Goal: Task Accomplishment & Management: Manage account settings

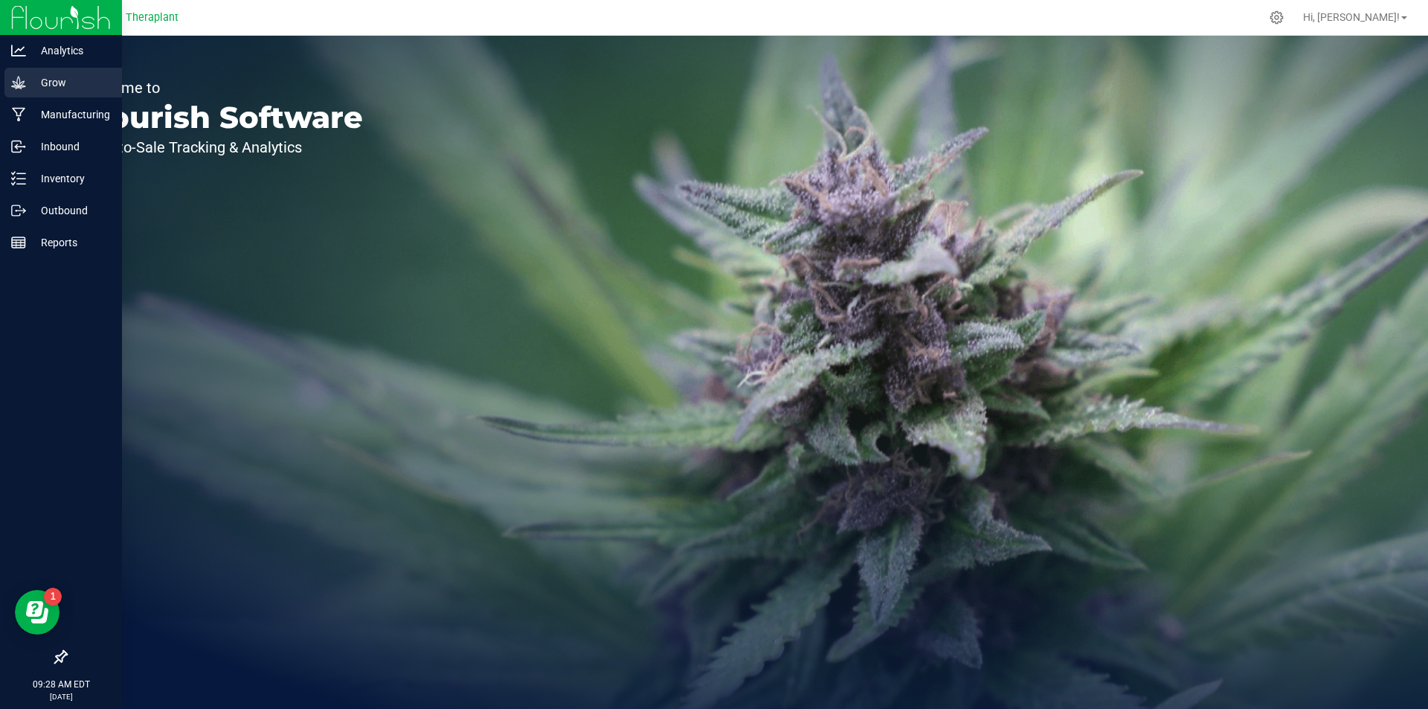
click at [19, 81] on icon at bounding box center [18, 82] width 15 height 15
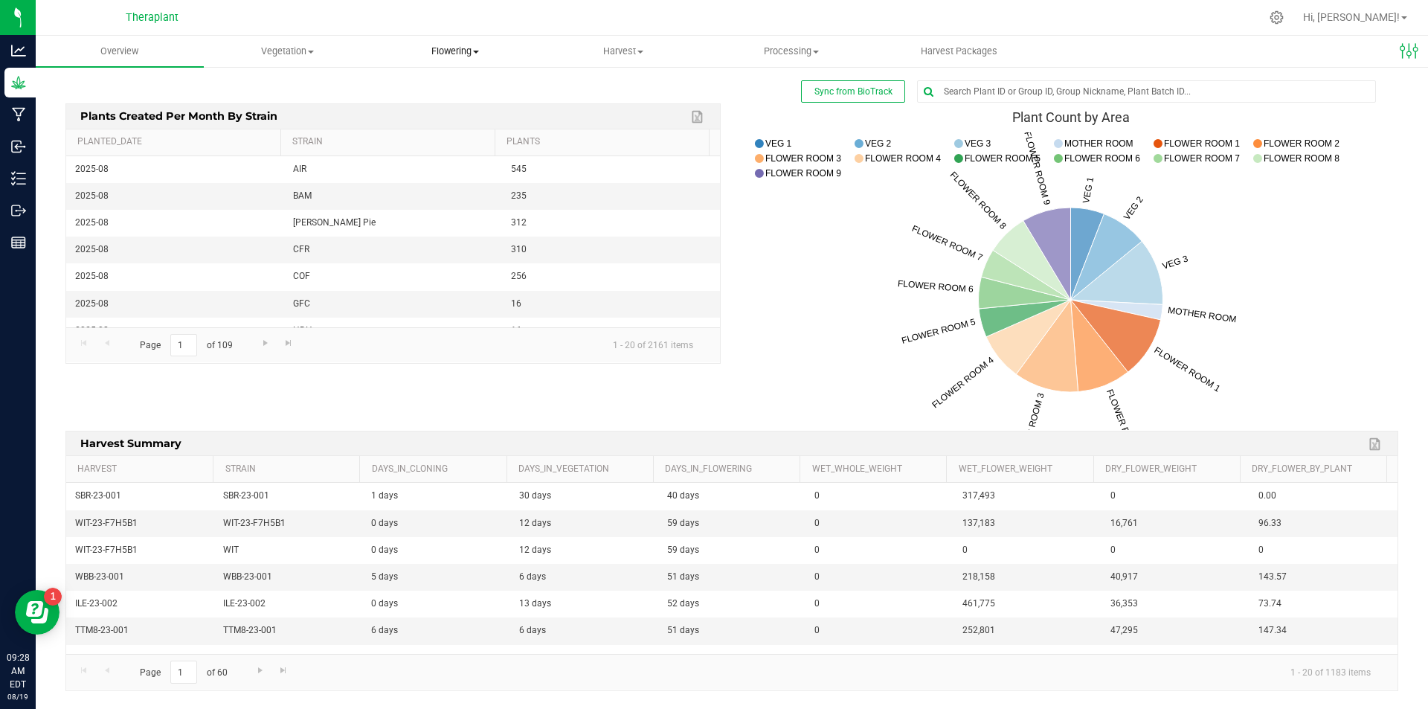
click at [472, 57] on span "Flowering" at bounding box center [456, 51] width 167 height 13
click at [423, 88] on span "Create harvest" at bounding box center [427, 89] width 111 height 13
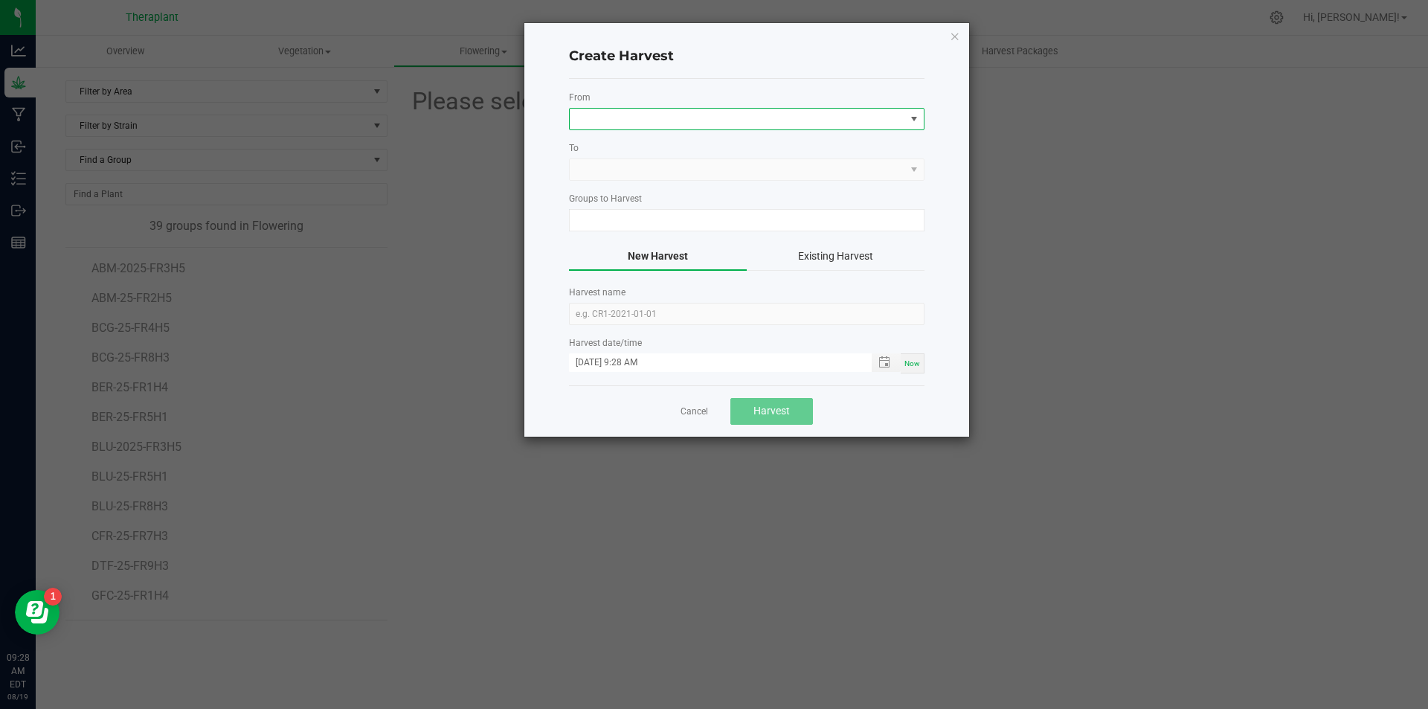
click at [911, 118] on span at bounding box center [914, 119] width 12 height 12
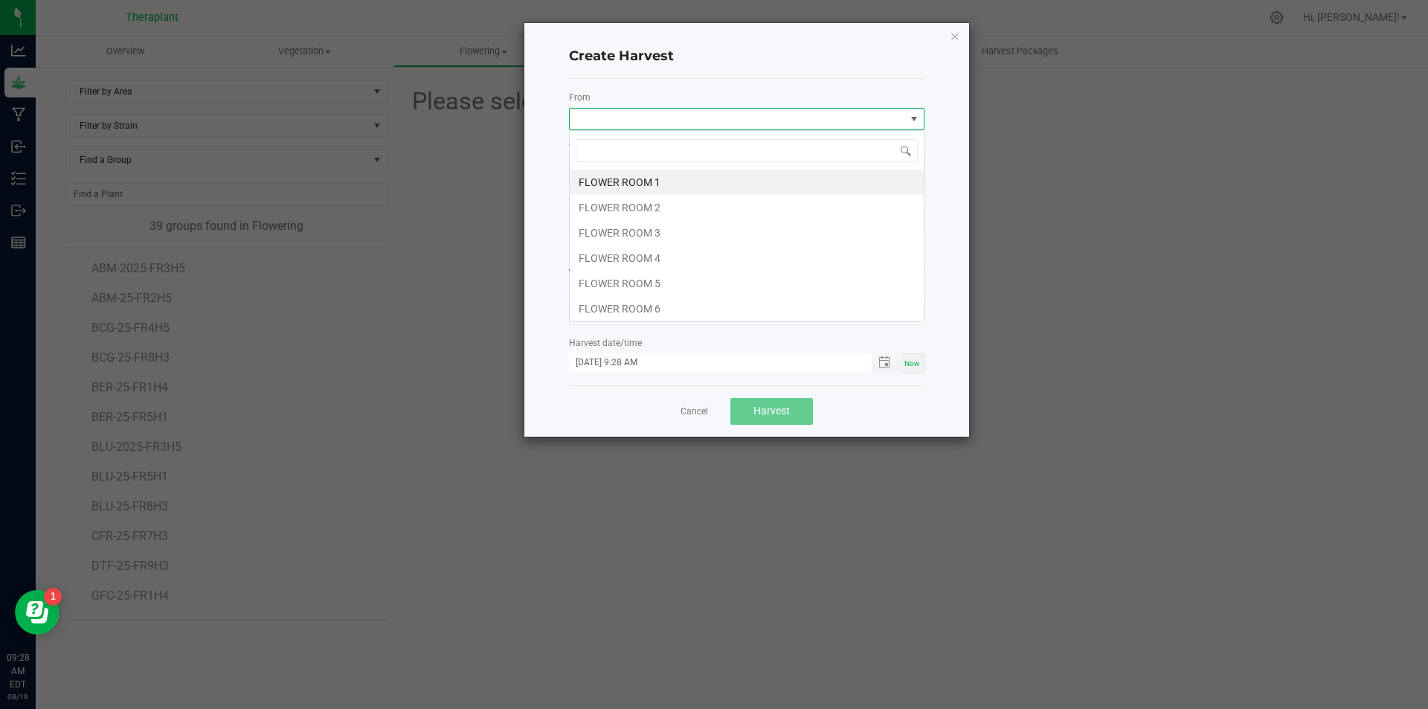
scroll to position [22, 356]
click at [685, 184] on li "FLOWER ROOM 1" at bounding box center [747, 182] width 354 height 25
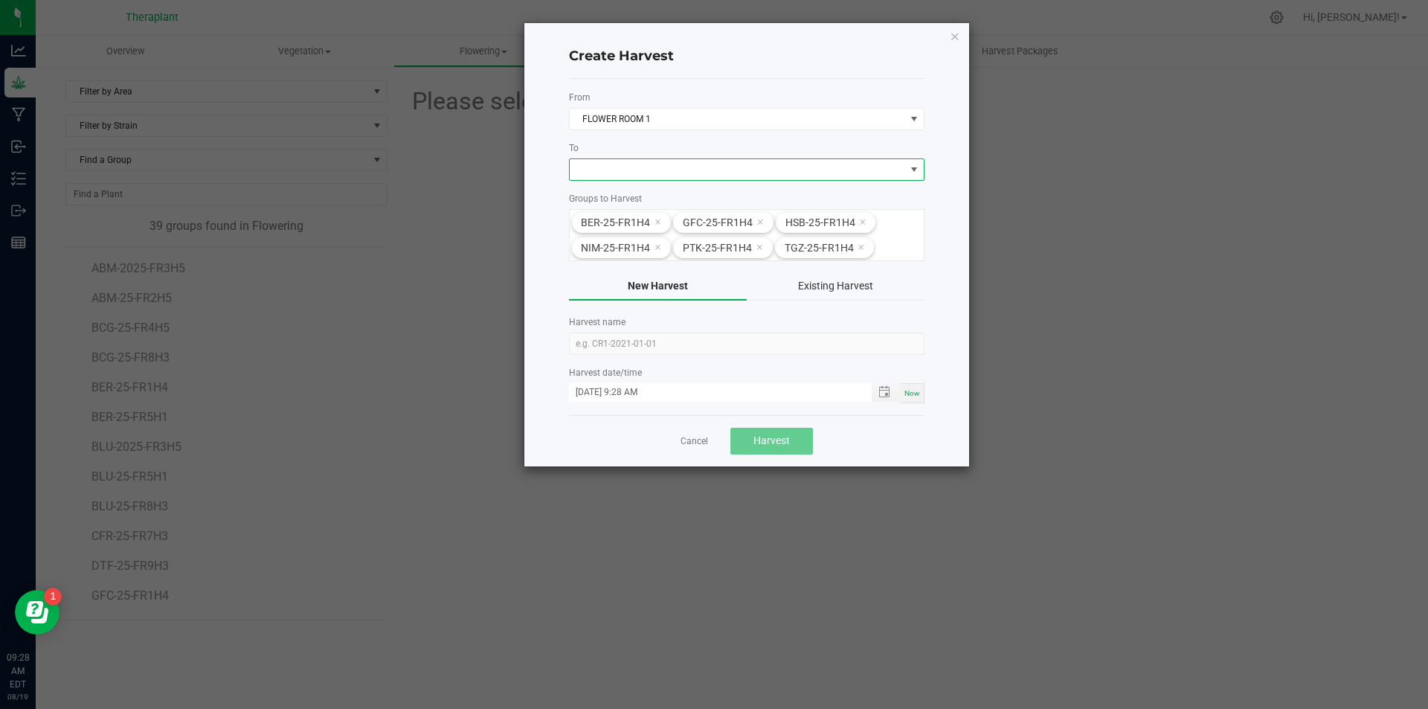
click at [761, 171] on span at bounding box center [738, 169] width 336 height 21
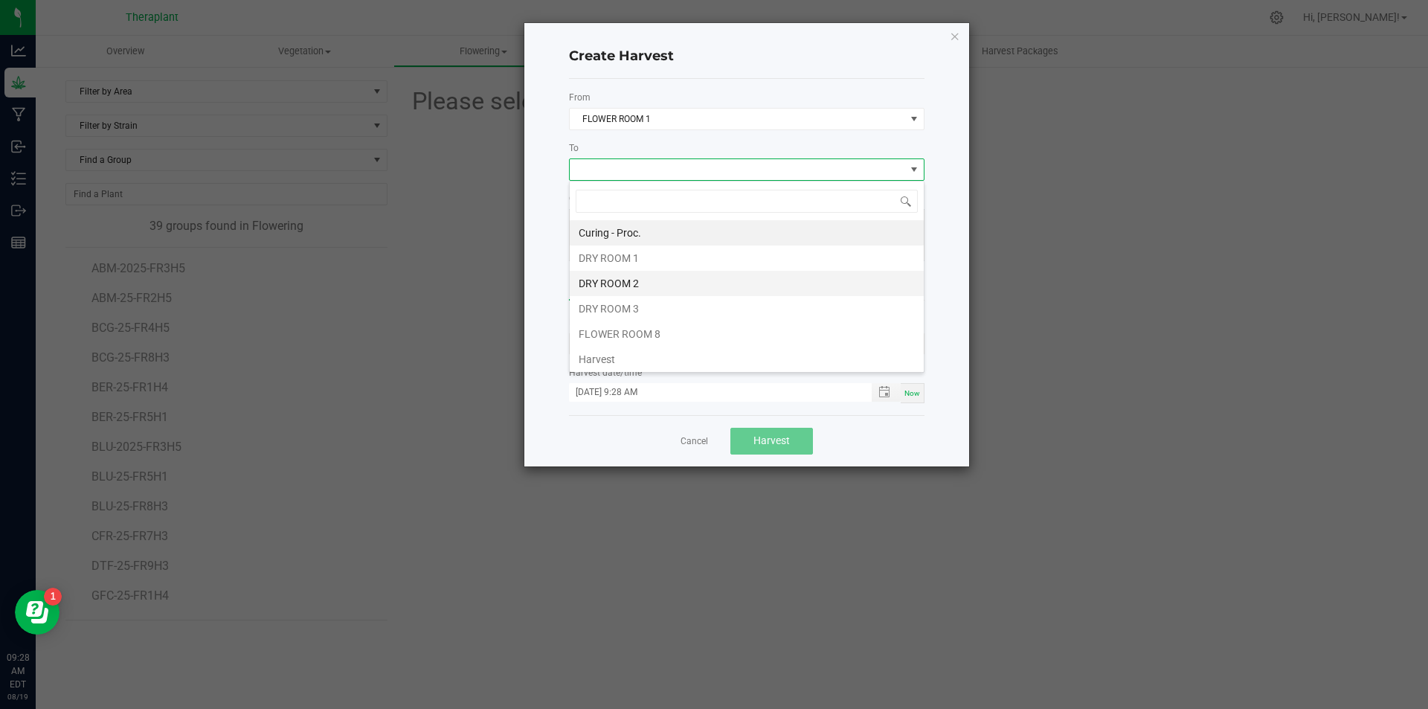
click at [640, 278] on li "DRY ROOM 2" at bounding box center [747, 283] width 354 height 25
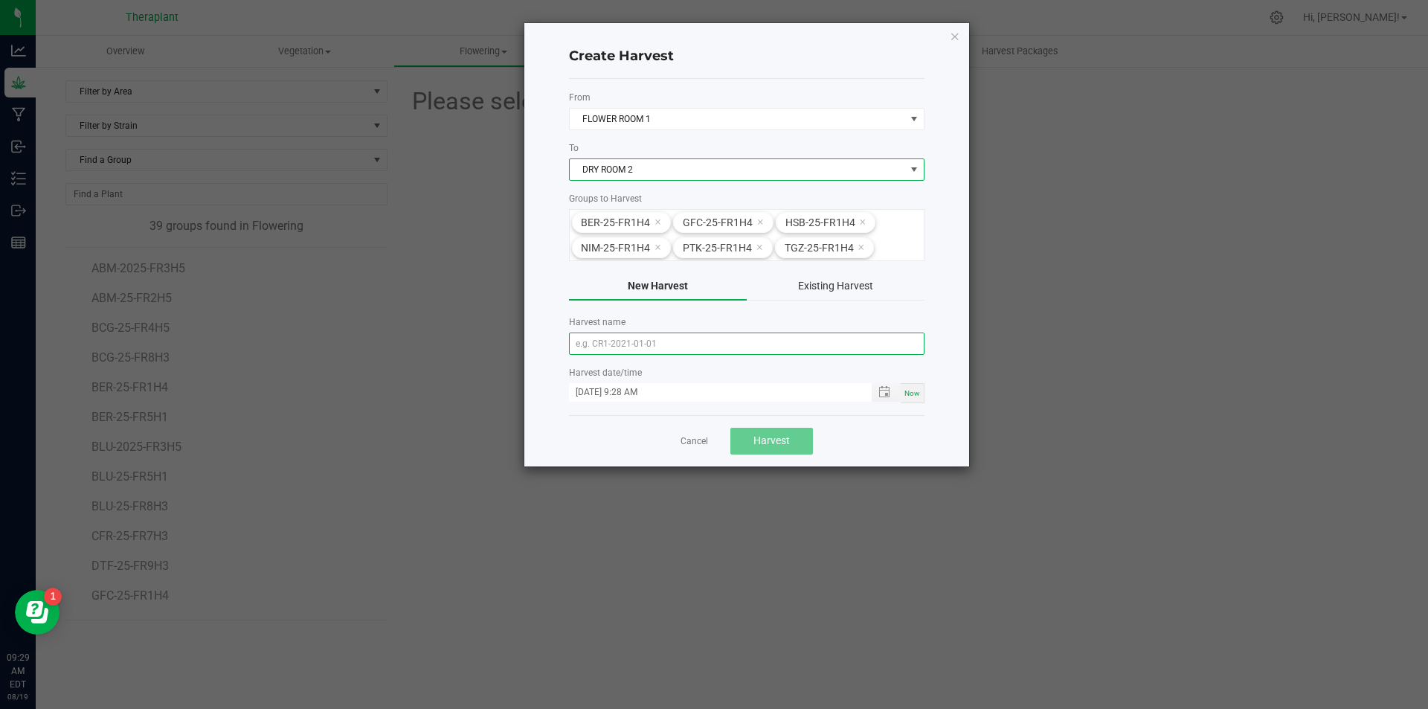
click at [694, 344] on input "text" at bounding box center [747, 344] width 356 height 22
type input "25-FR1H4"
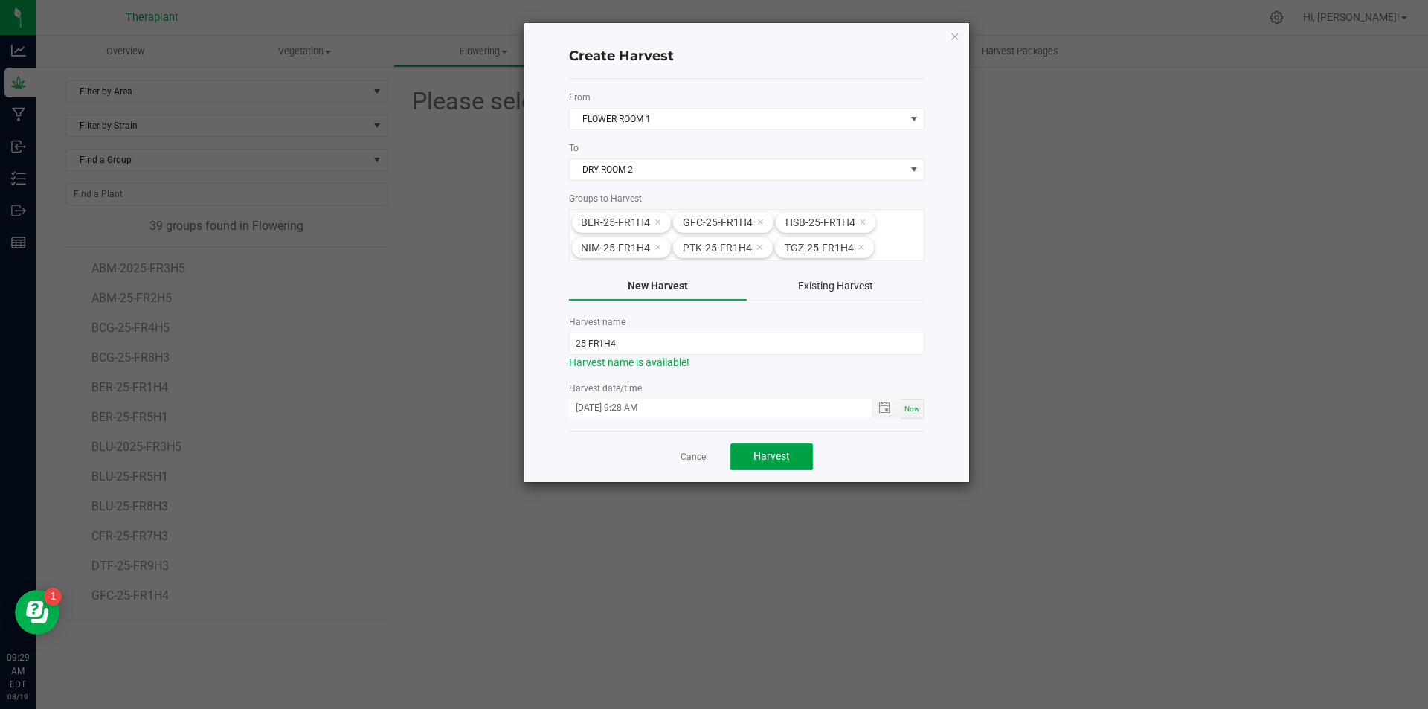
click at [777, 460] on span "Harvest" at bounding box center [772, 456] width 36 height 12
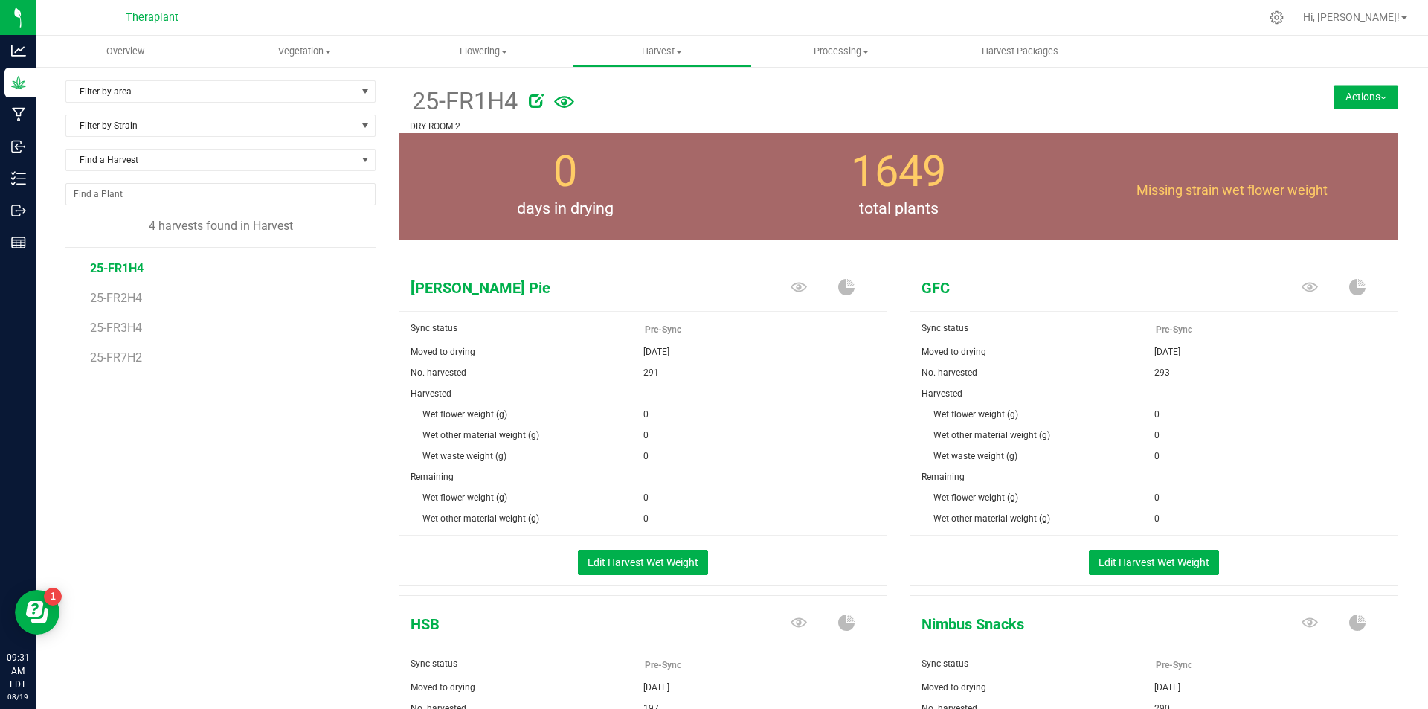
scroll to position [74, 0]
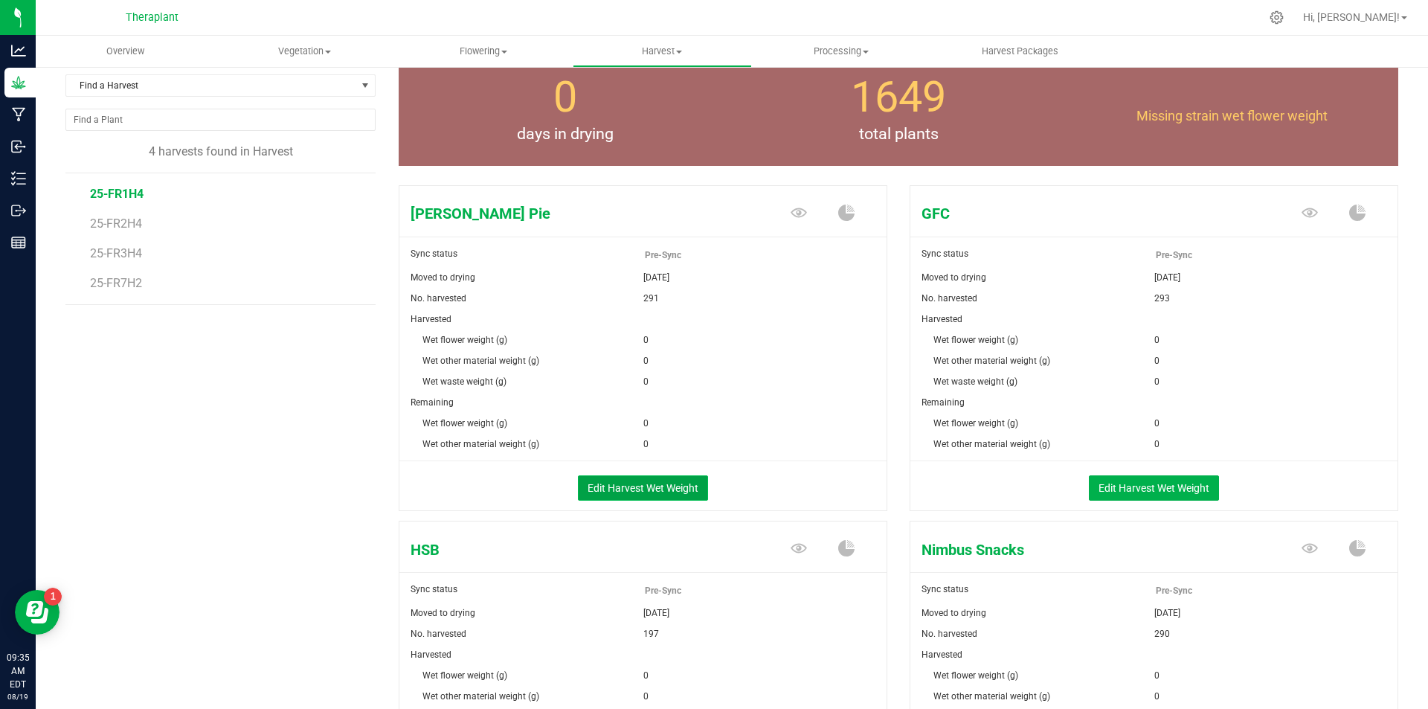
click at [626, 484] on button "Edit Harvest Wet Weight" at bounding box center [643, 487] width 130 height 25
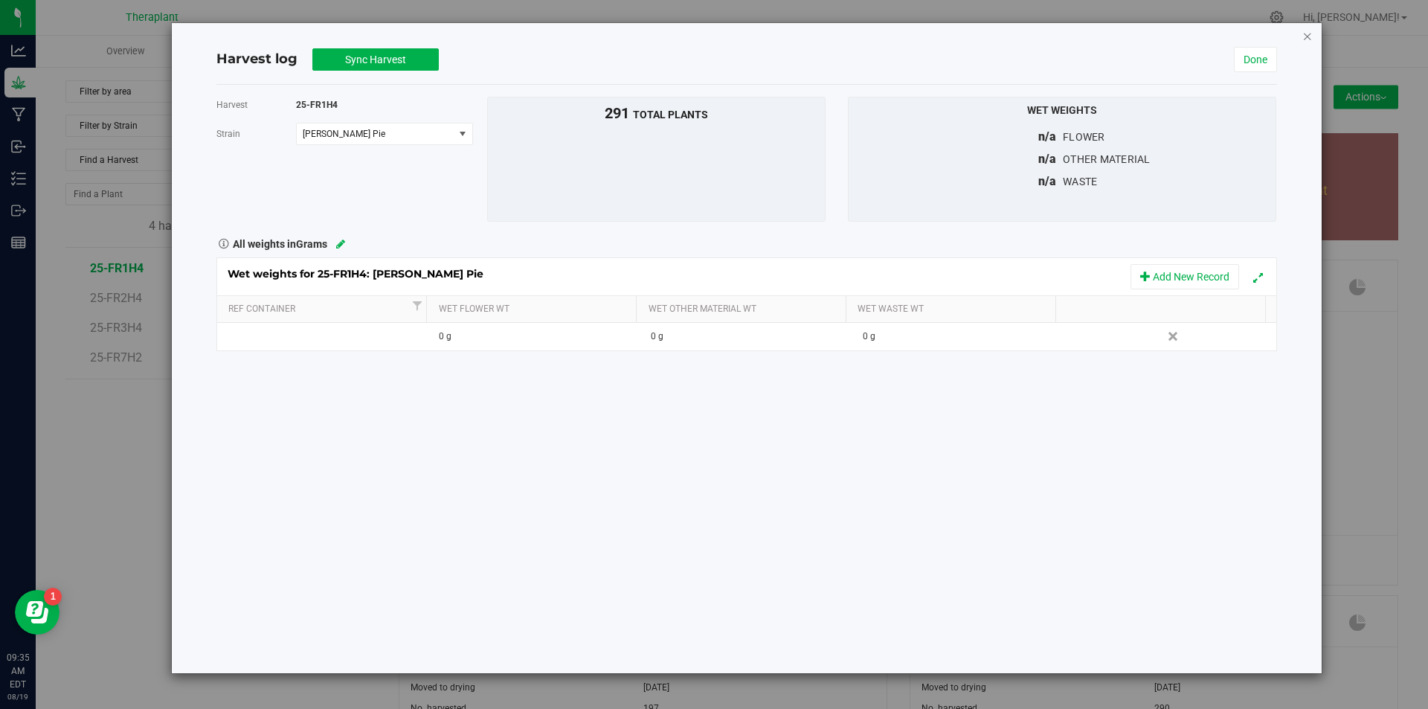
click at [1311, 37] on icon "button" at bounding box center [1308, 36] width 10 height 18
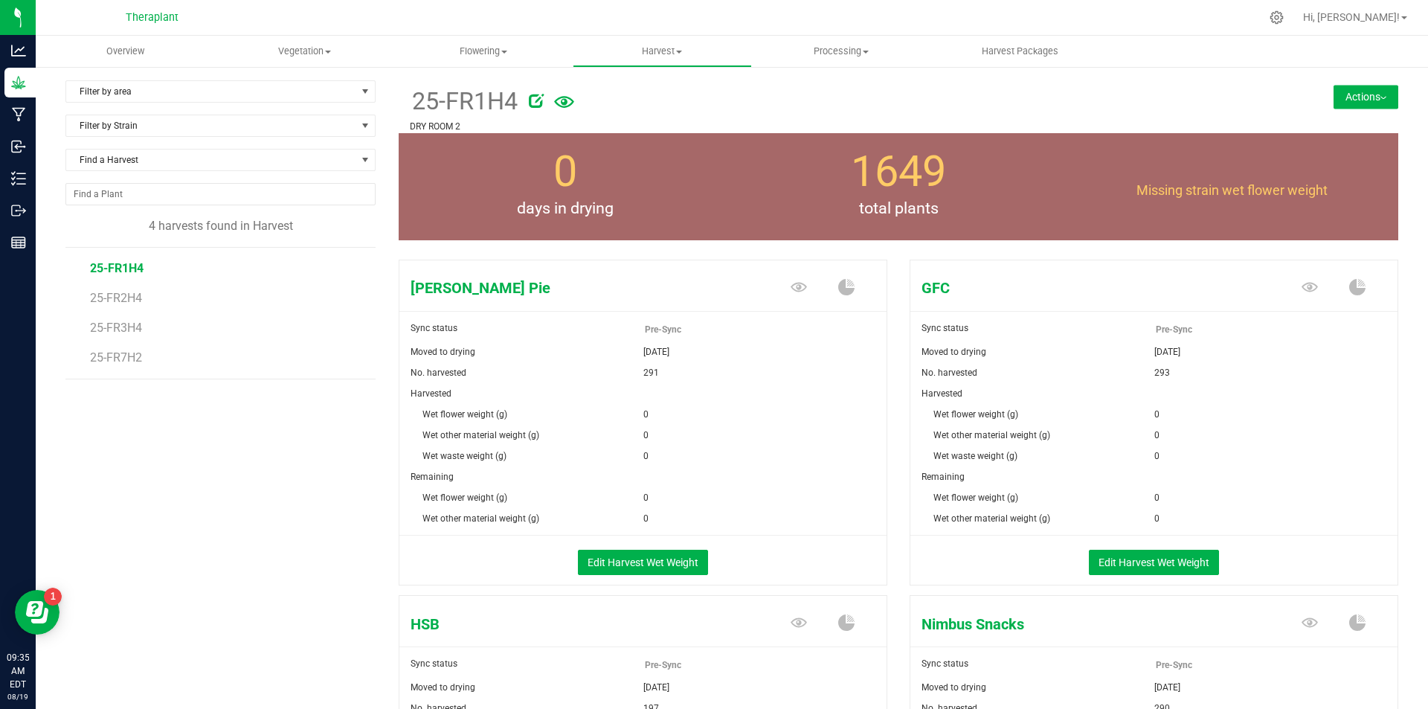
scroll to position [74, 0]
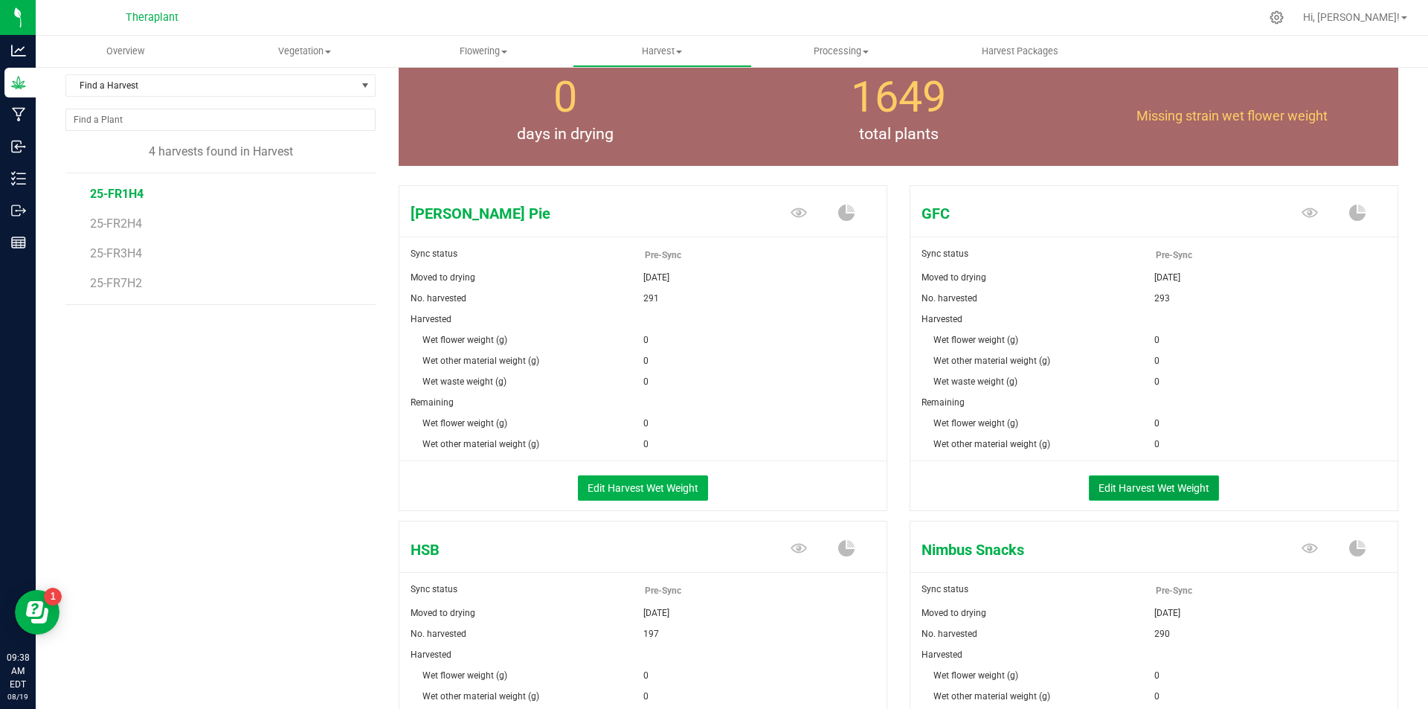
click at [1142, 491] on button "Edit Harvest Wet Weight" at bounding box center [1154, 487] width 130 height 25
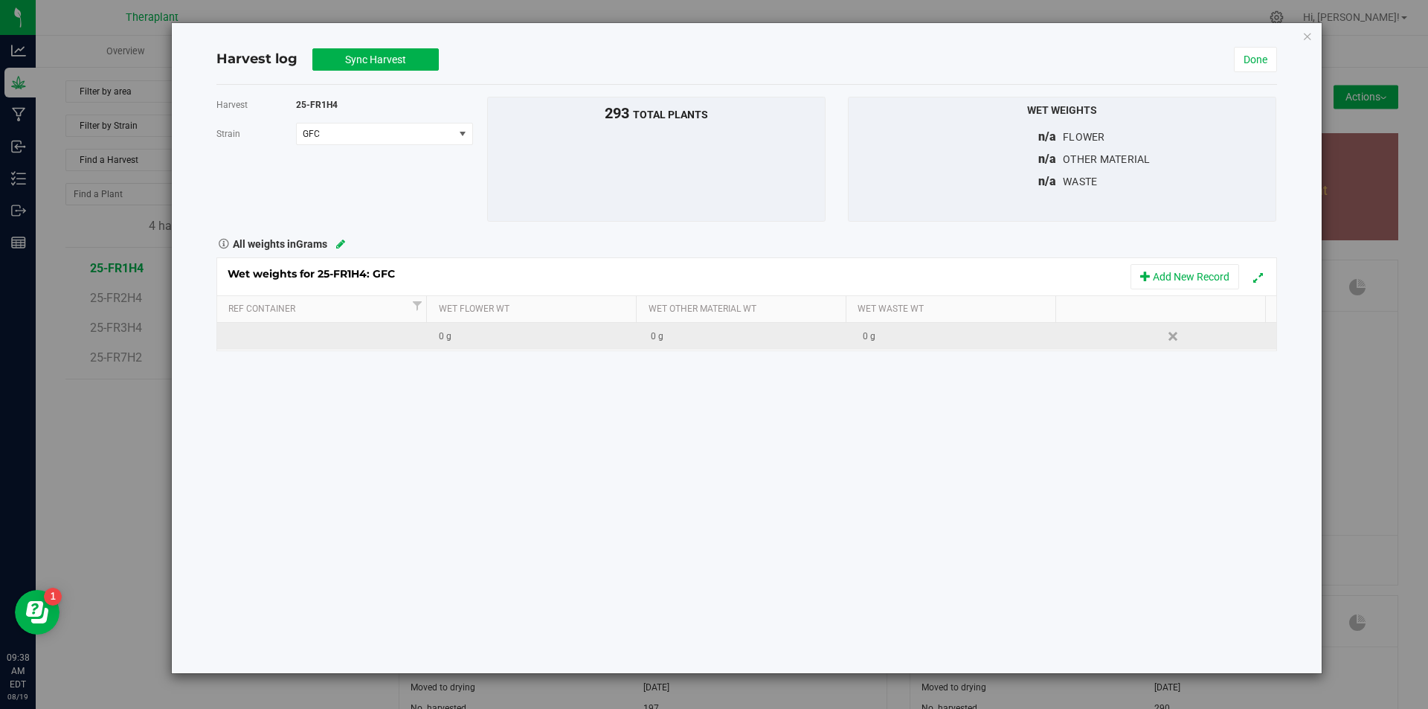
click at [514, 336] on div "0 g" at bounding box center [539, 337] width 200 height 14
type input "380110"
click at [577, 408] on div "Harvest 25-FR1H4 [GEOGRAPHIC_DATA] GFC Select strain [PERSON_NAME] Pie GFC HSB …" at bounding box center [746, 379] width 1061 height 588
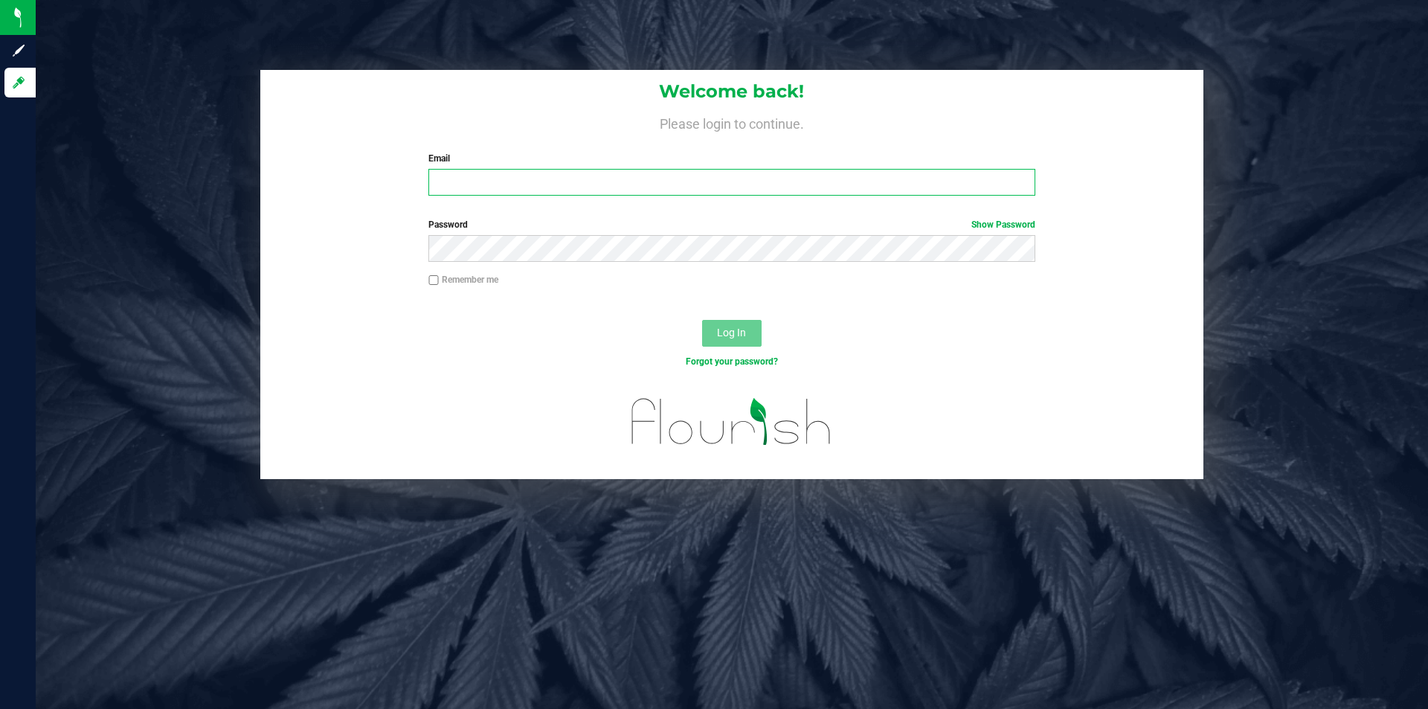
type input "[PERSON_NAME][EMAIL_ADDRESS][DOMAIN_NAME]"
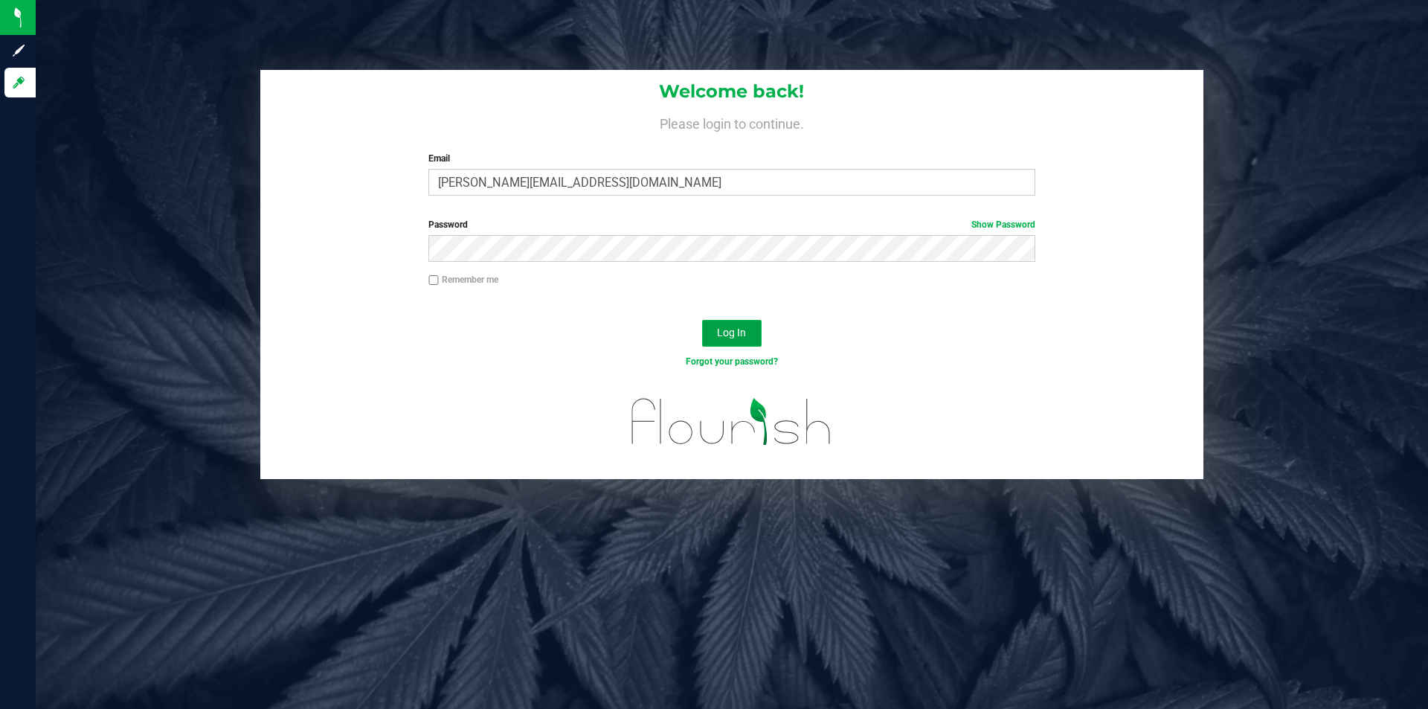
click at [745, 336] on span "Log In" at bounding box center [731, 333] width 29 height 12
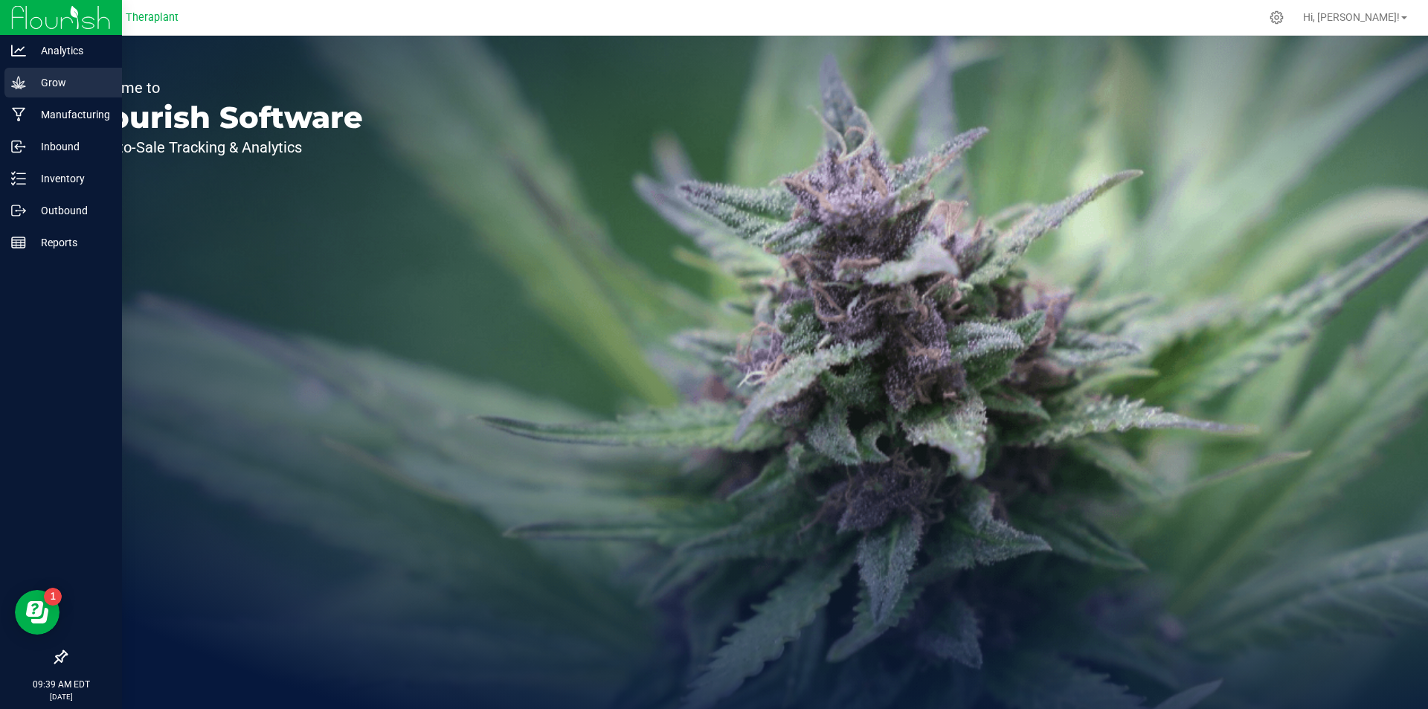
click at [18, 90] on div "Grow" at bounding box center [63, 83] width 118 height 30
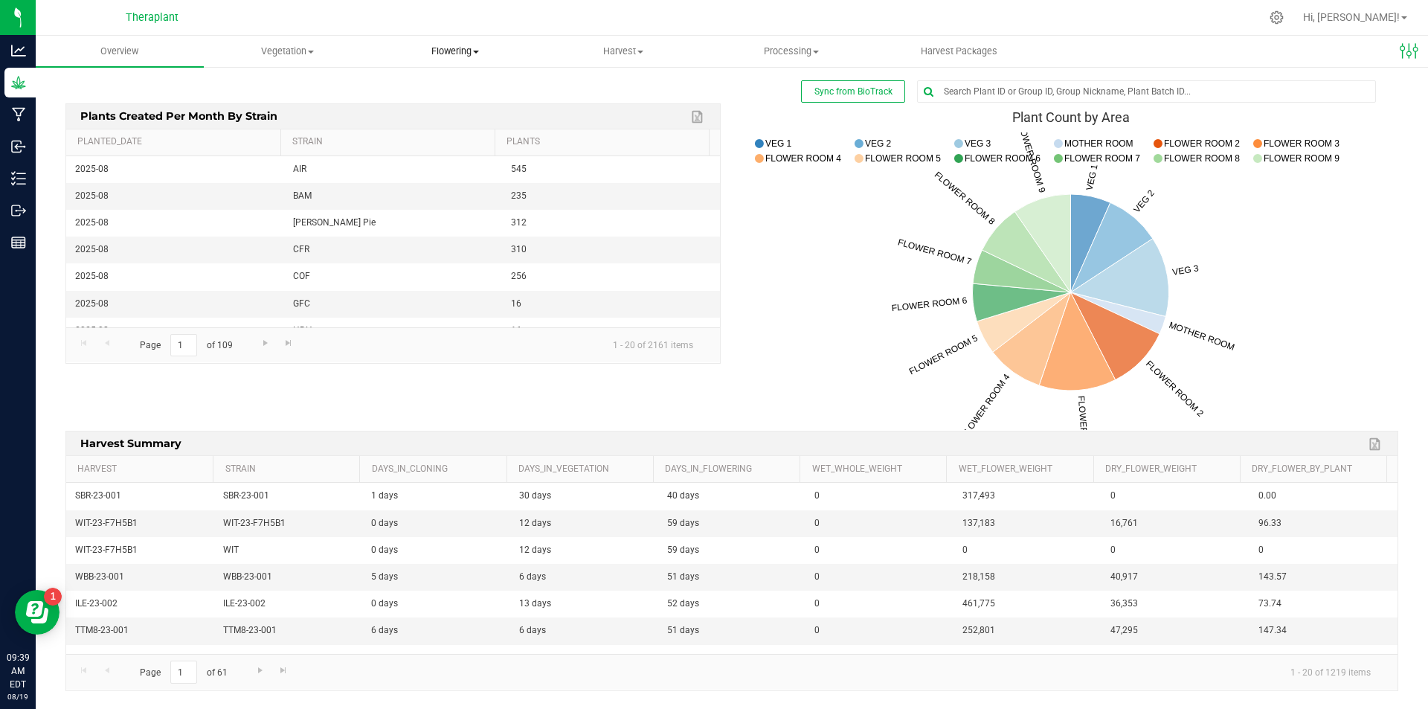
click at [440, 50] on span "Flowering" at bounding box center [456, 51] width 167 height 13
click at [615, 59] on uib-tab-heading "Harvest Harvests Harvested plants" at bounding box center [623, 51] width 167 height 30
click at [591, 90] on span "Harvests" at bounding box center [580, 89] width 83 height 13
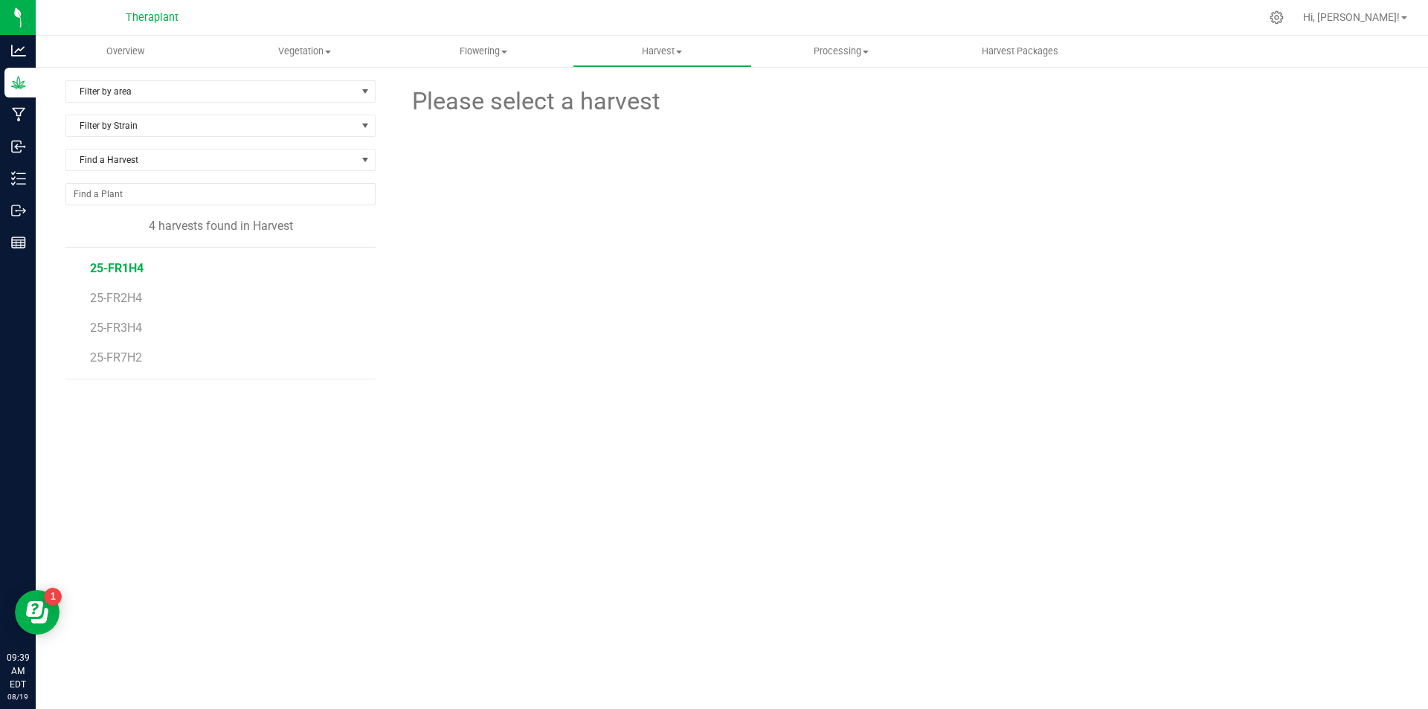
click at [103, 261] on span "25-FR1H4" at bounding box center [117, 268] width 54 height 14
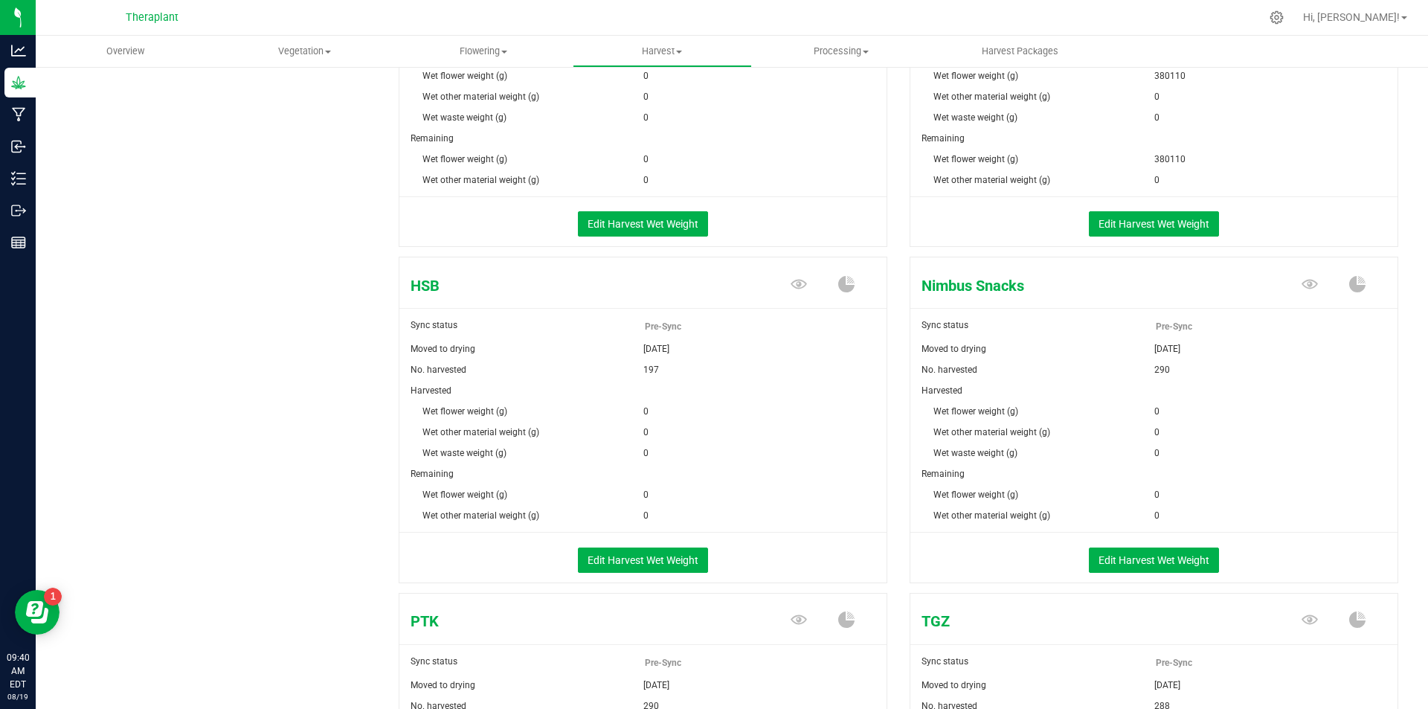
scroll to position [372, 0]
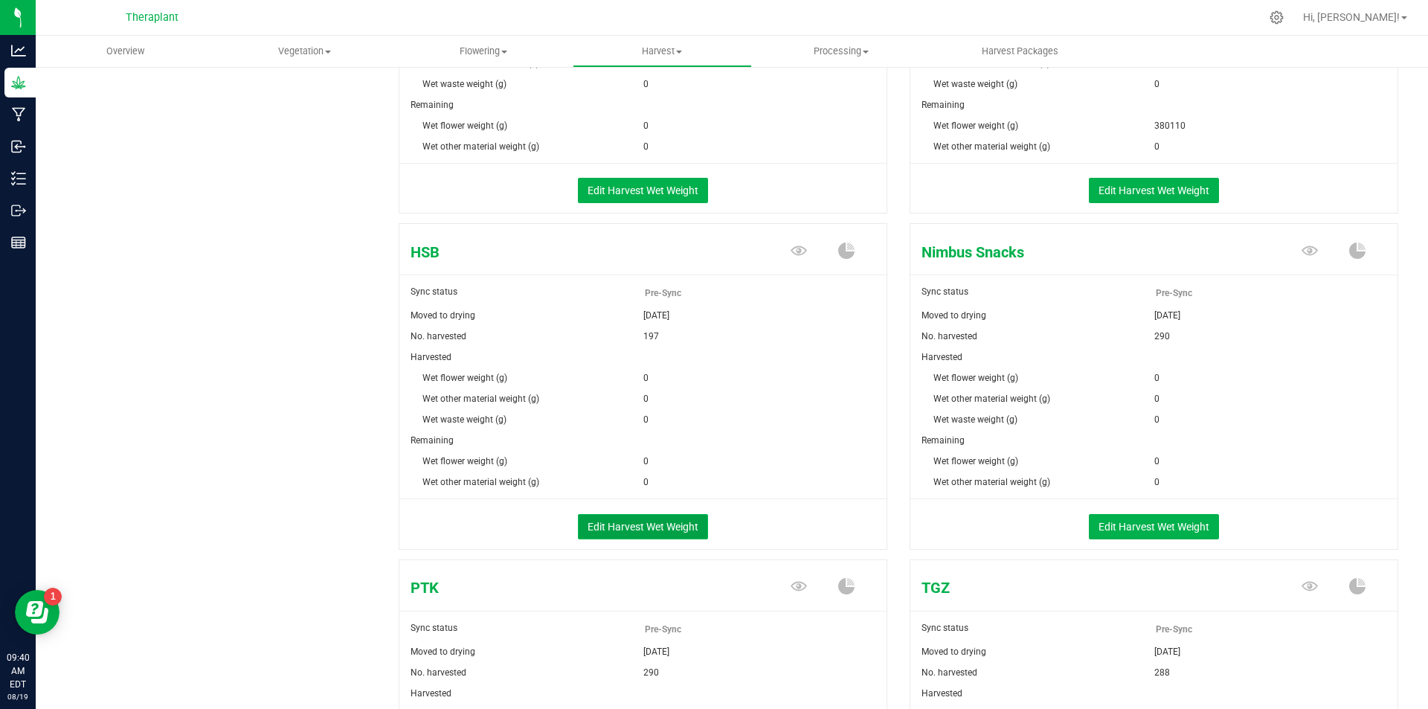
click at [667, 525] on button "Edit Harvest Wet Weight" at bounding box center [643, 526] width 130 height 25
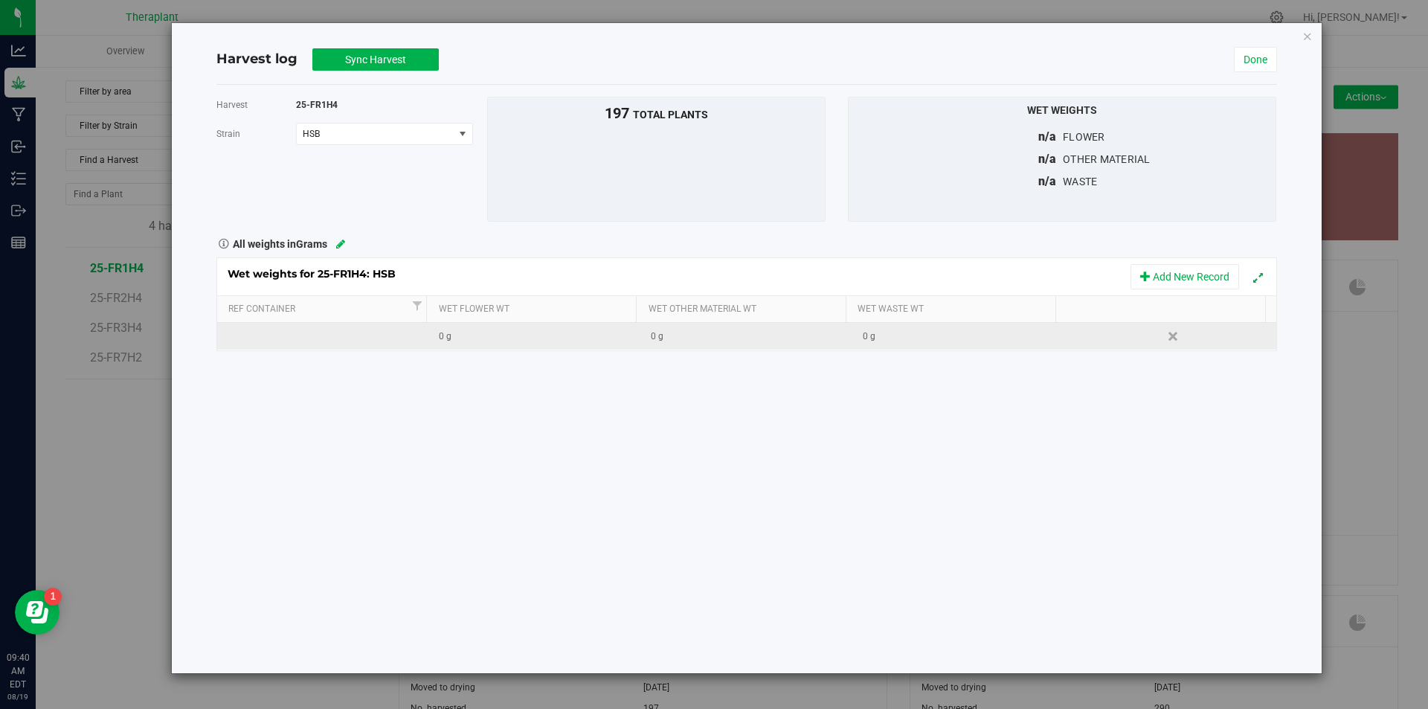
click at [501, 337] on div "0 g" at bounding box center [539, 337] width 200 height 14
type input "175767"
click at [511, 380] on div "Harvest 25-FR1H4 [GEOGRAPHIC_DATA] HSB Select strain [PERSON_NAME] Pie GFC HSB …" at bounding box center [746, 379] width 1061 height 588
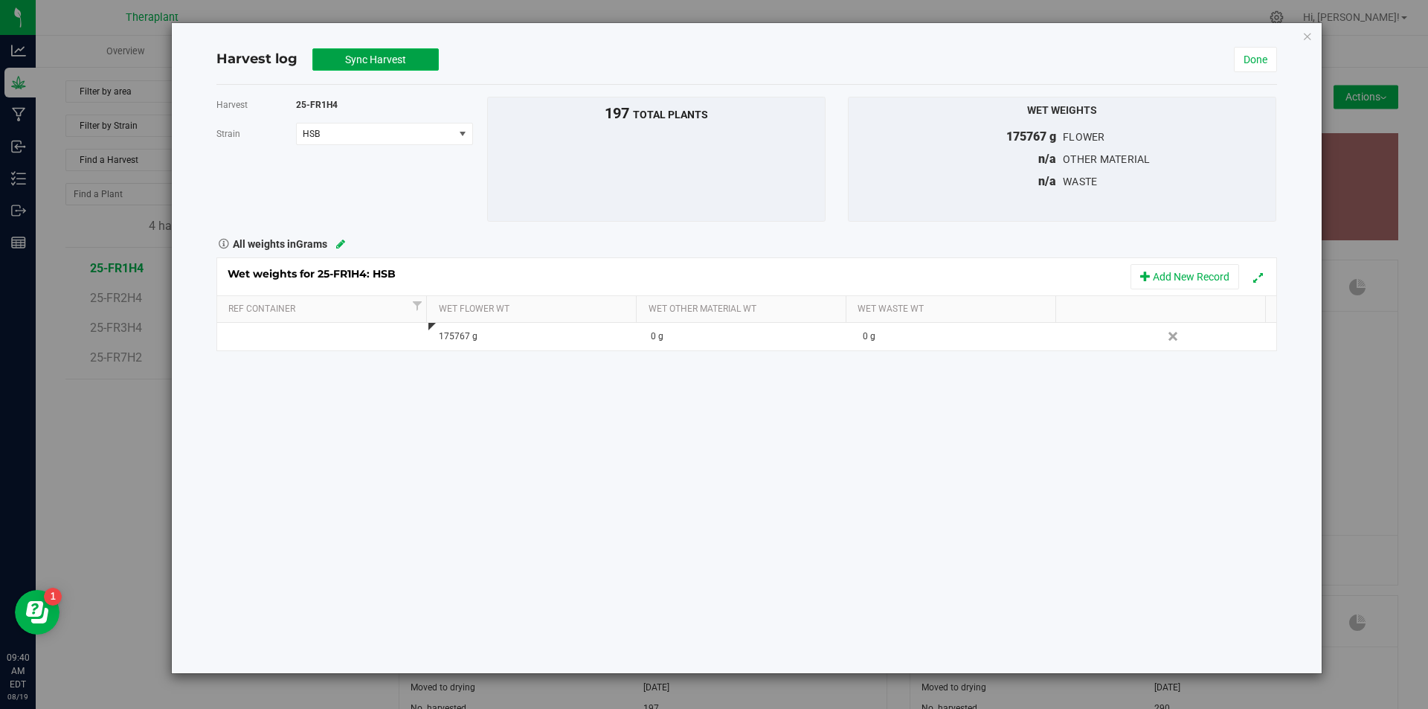
click at [378, 59] on span "Sync Harvest" at bounding box center [375, 60] width 61 height 12
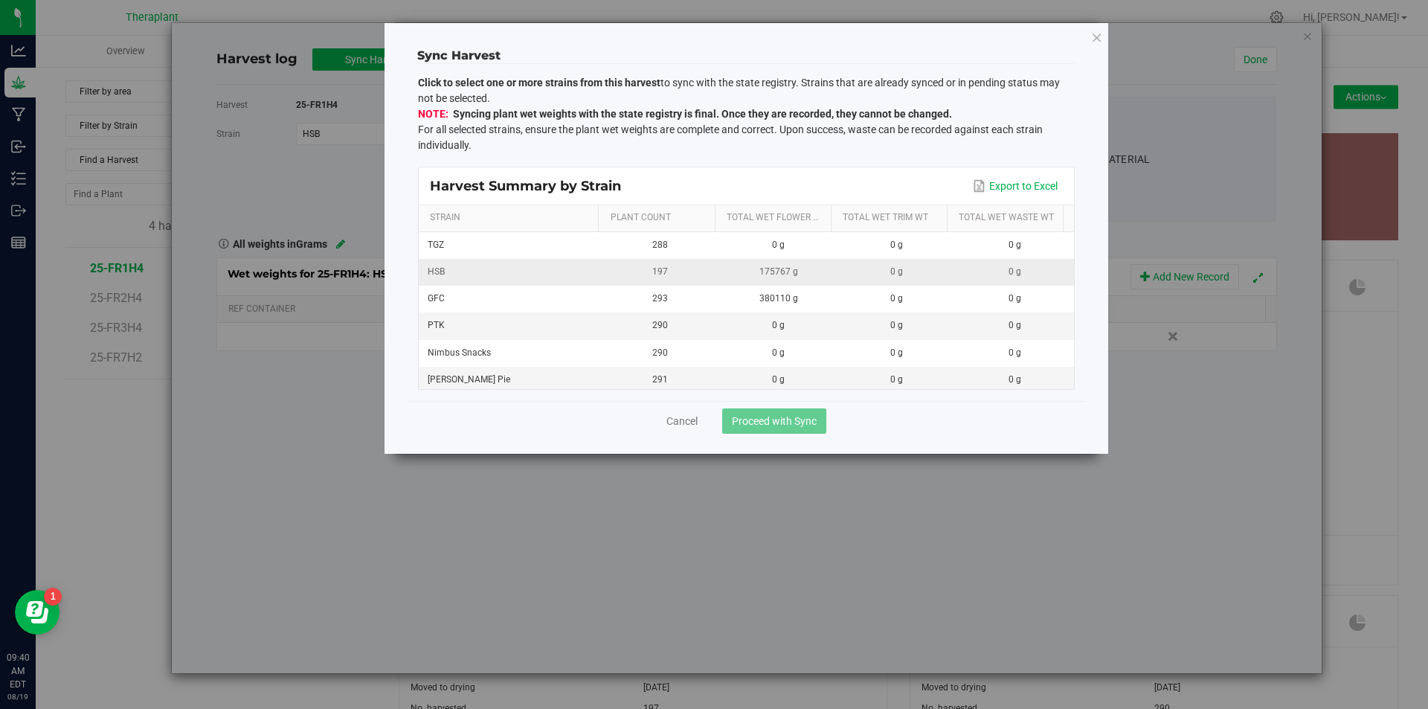
click at [493, 268] on div "HSB" at bounding box center [510, 272] width 165 height 14
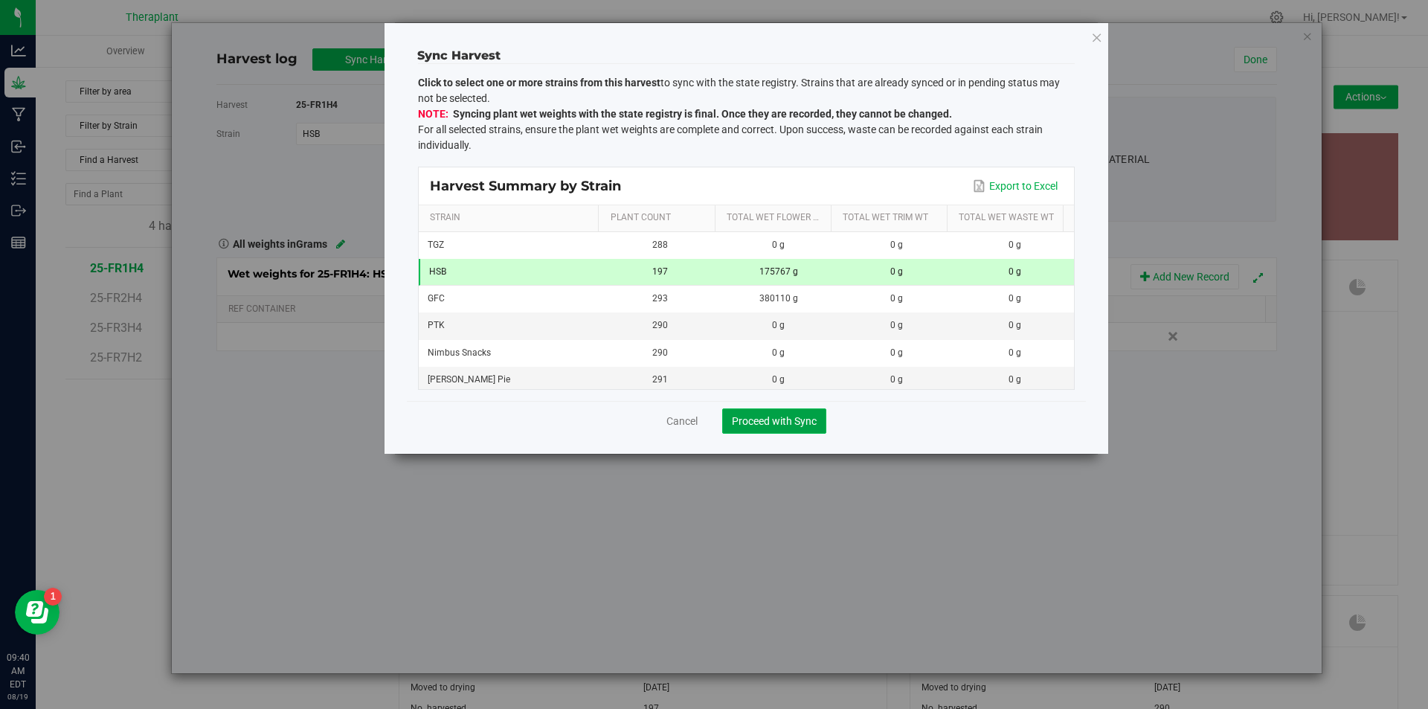
click at [789, 421] on span "Proceed with Sync" at bounding box center [774, 421] width 85 height 12
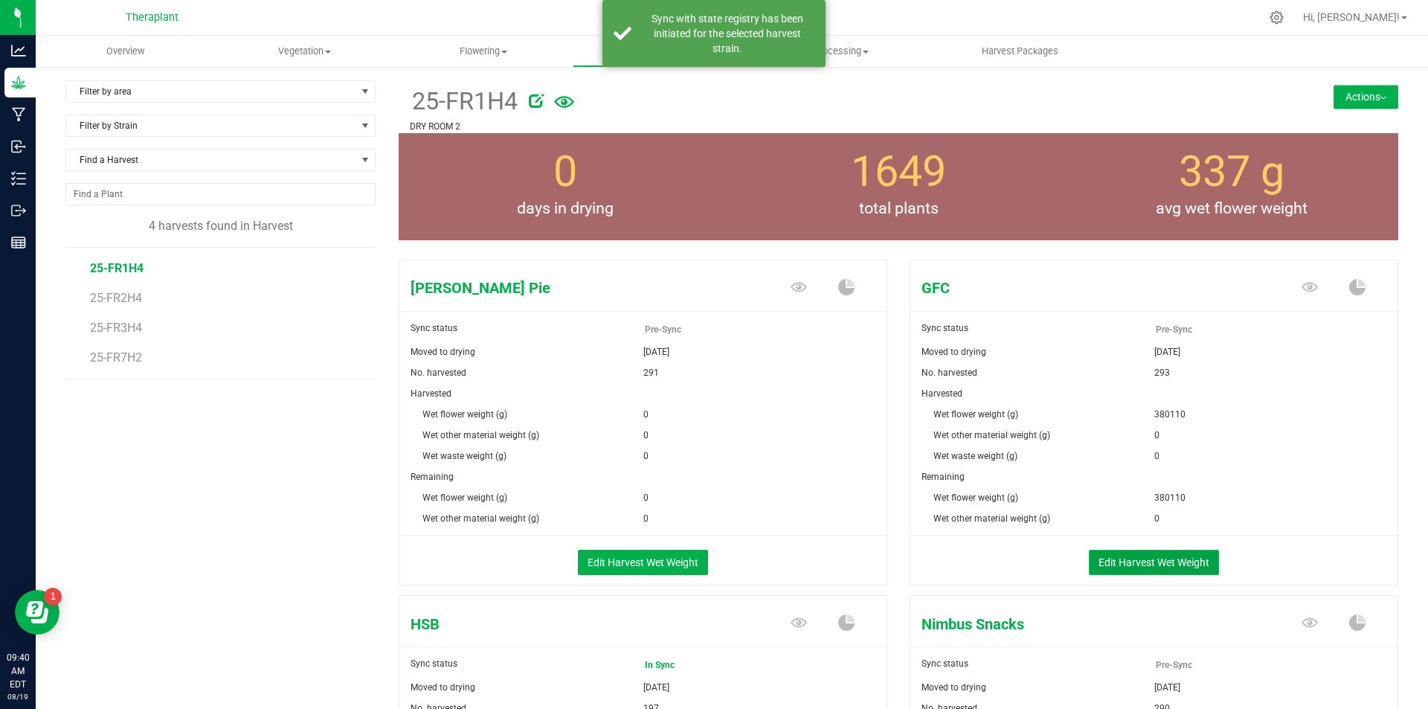
click at [1138, 559] on button "Edit Harvest Wet Weight" at bounding box center [1154, 562] width 130 height 25
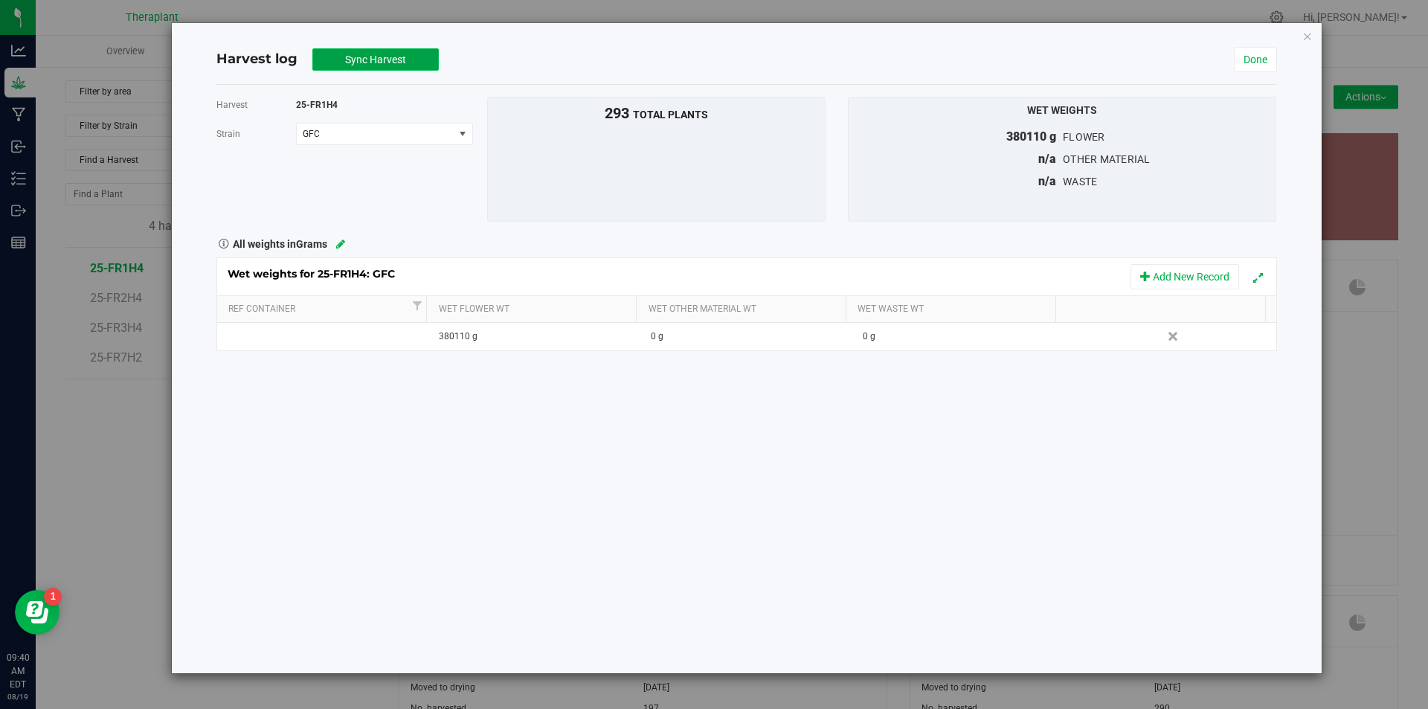
click at [362, 56] on span "Sync Harvest" at bounding box center [375, 60] width 61 height 12
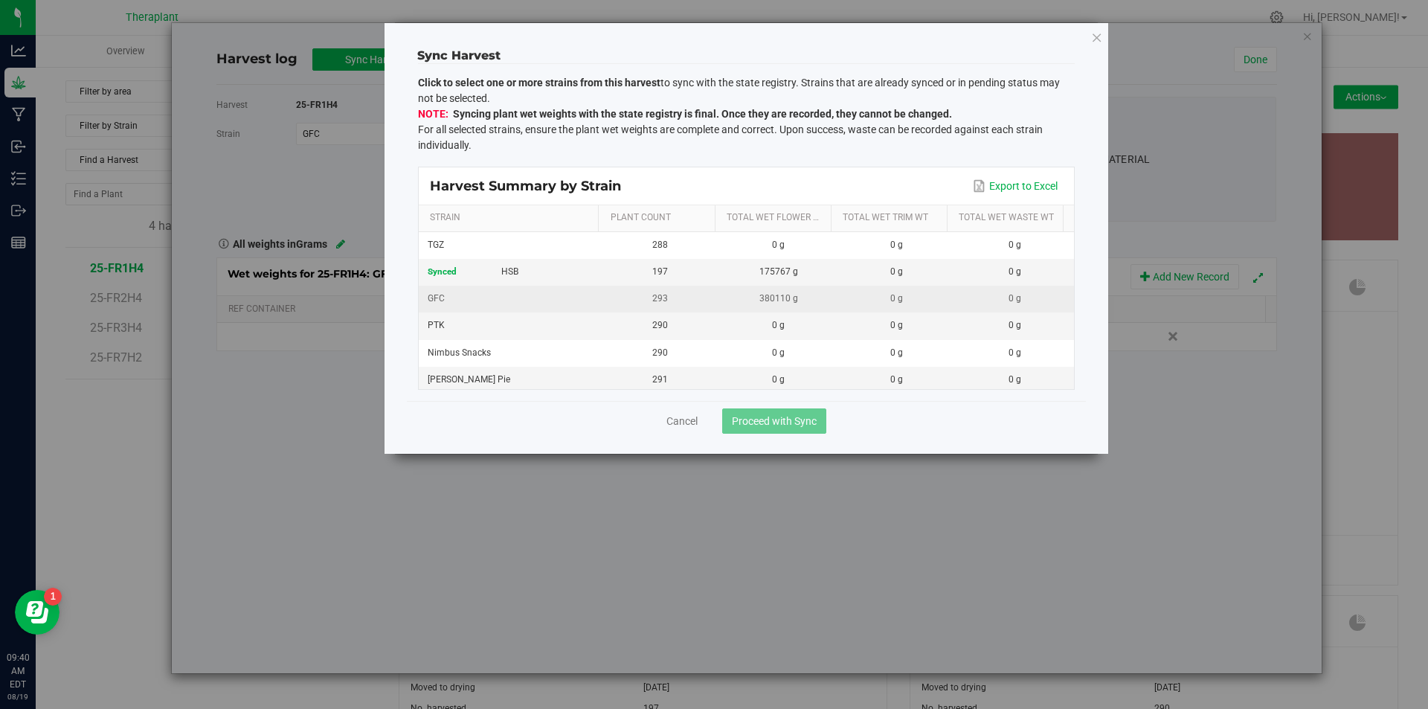
click at [524, 252] on div "GFC" at bounding box center [510, 245] width 165 height 14
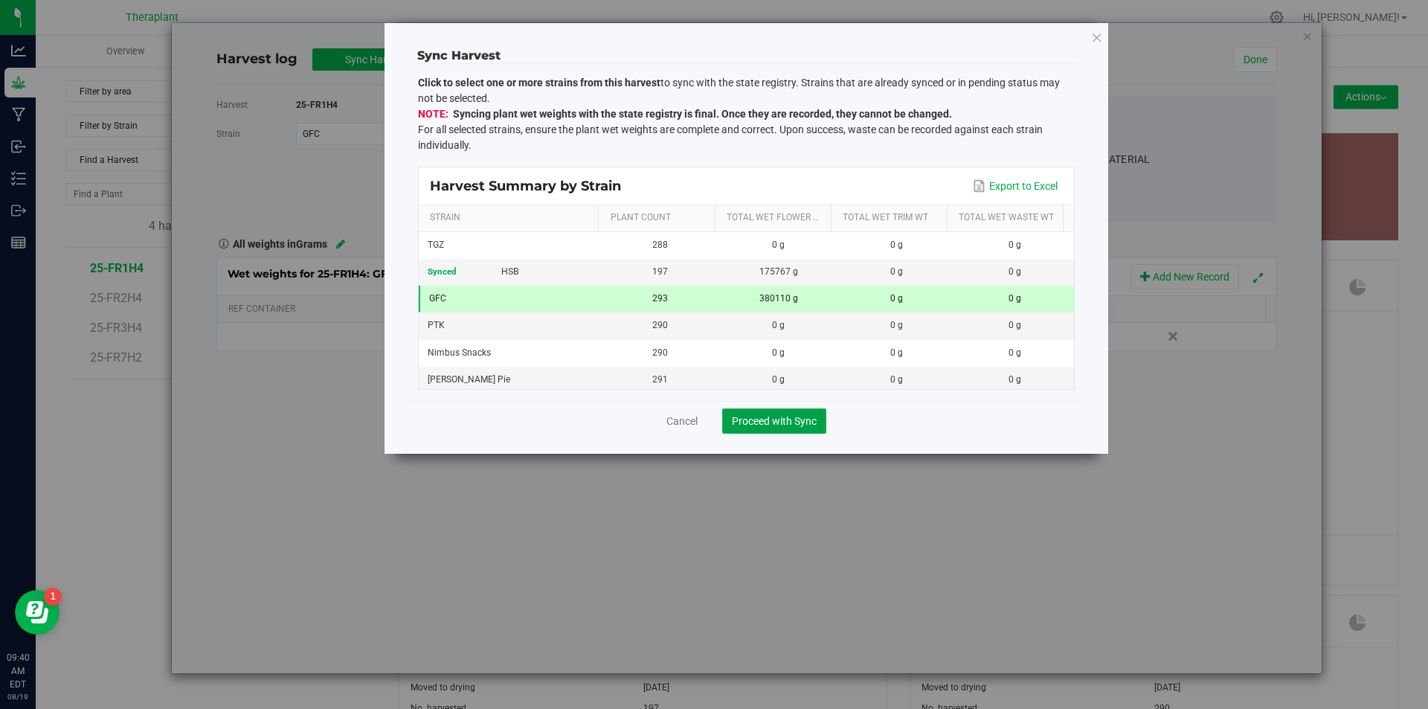
click at [782, 426] on span "Proceed with Sync" at bounding box center [774, 421] width 85 height 12
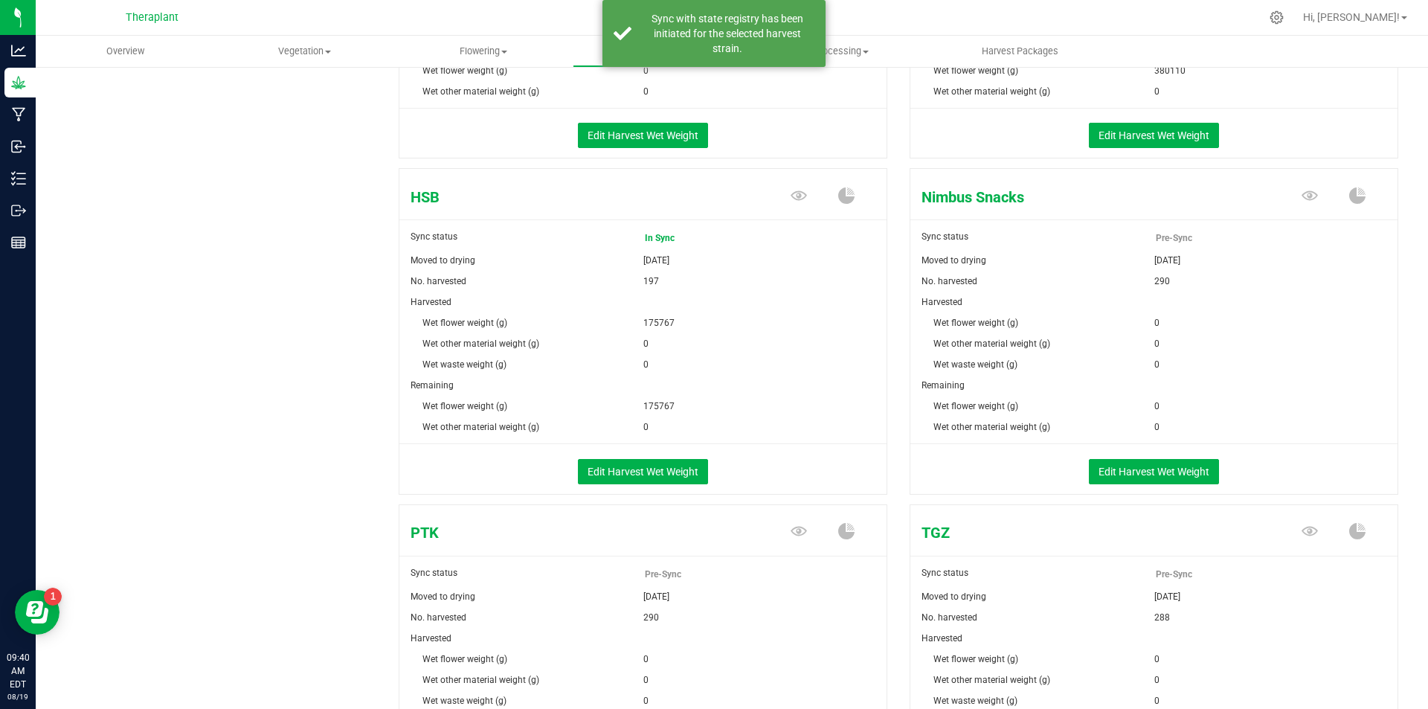
scroll to position [446, 0]
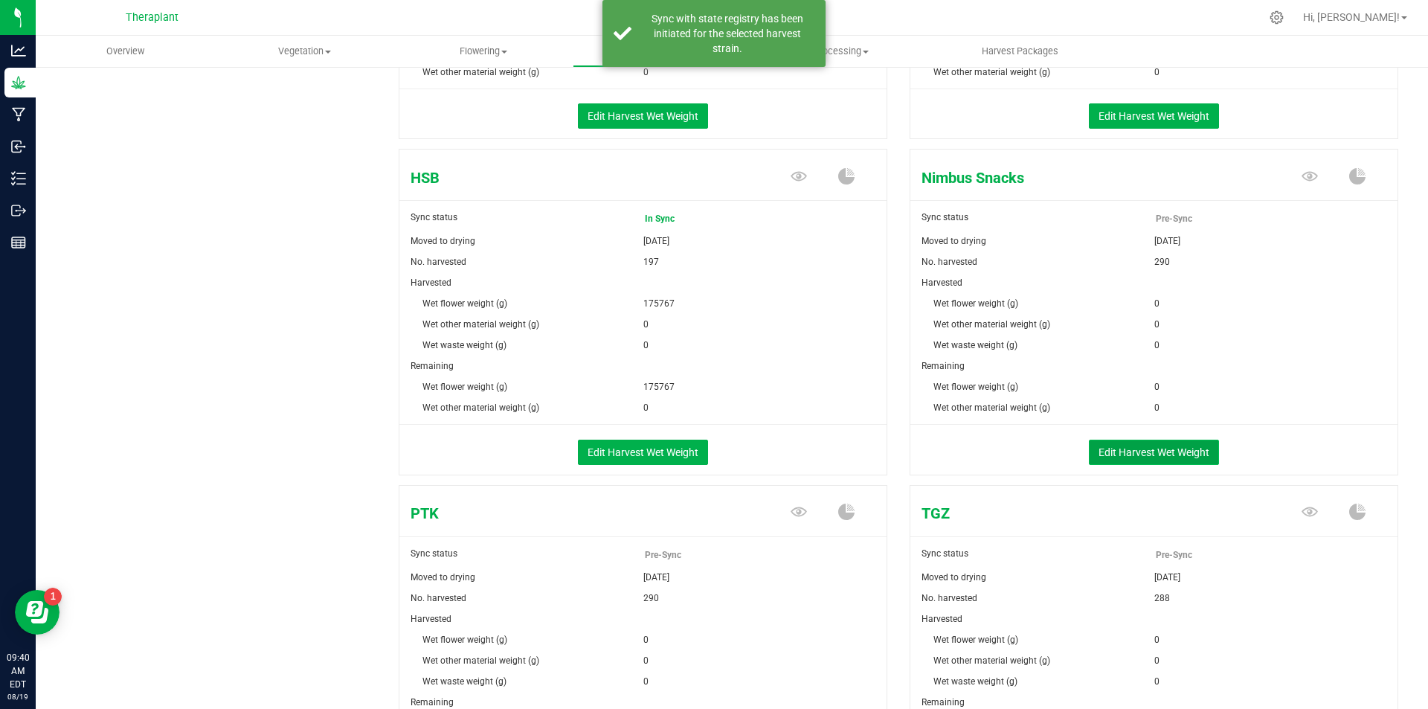
click at [1146, 450] on button "Edit Harvest Wet Weight" at bounding box center [1154, 452] width 130 height 25
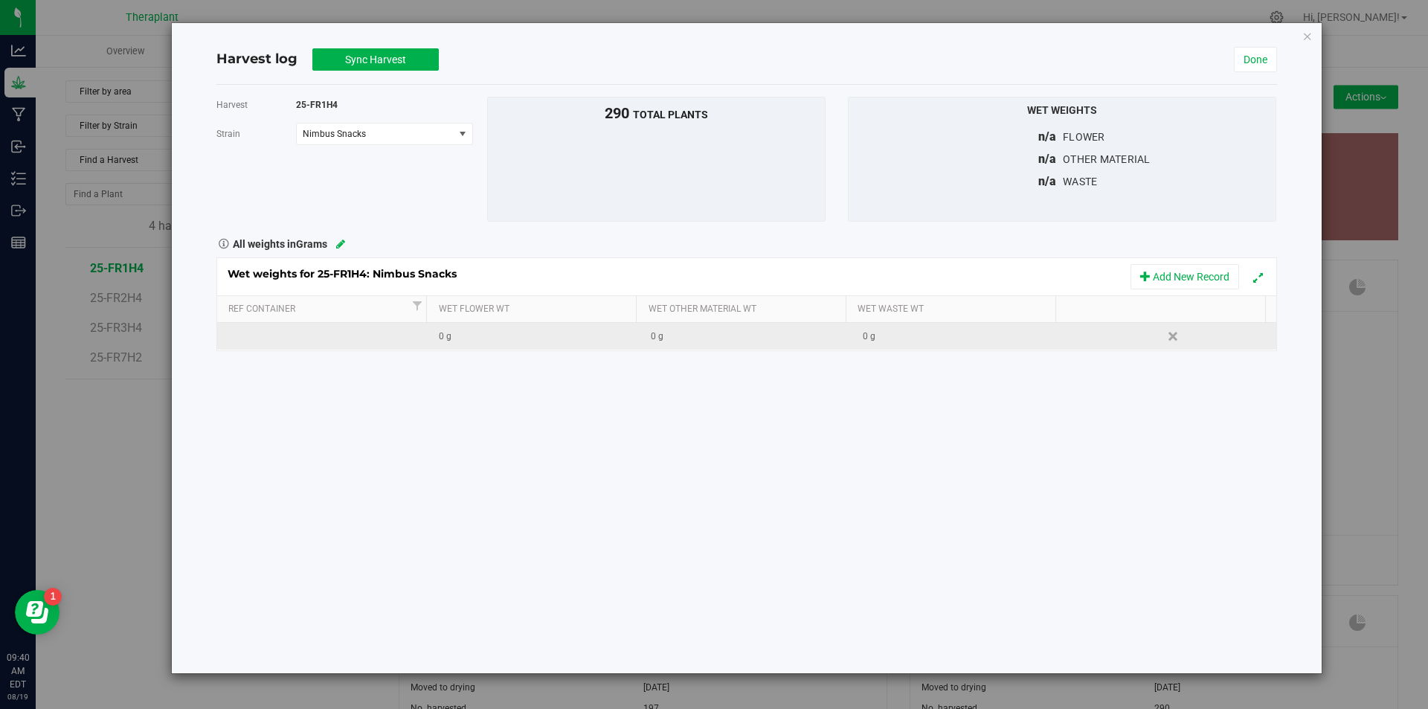
click at [507, 339] on div "0 g" at bounding box center [539, 337] width 200 height 14
type input "382151"
click at [531, 399] on div "Harvest 25-FR1H4 [GEOGRAPHIC_DATA] Nimbus Snacks Select strain [PERSON_NAME] Pi…" at bounding box center [746, 379] width 1061 height 588
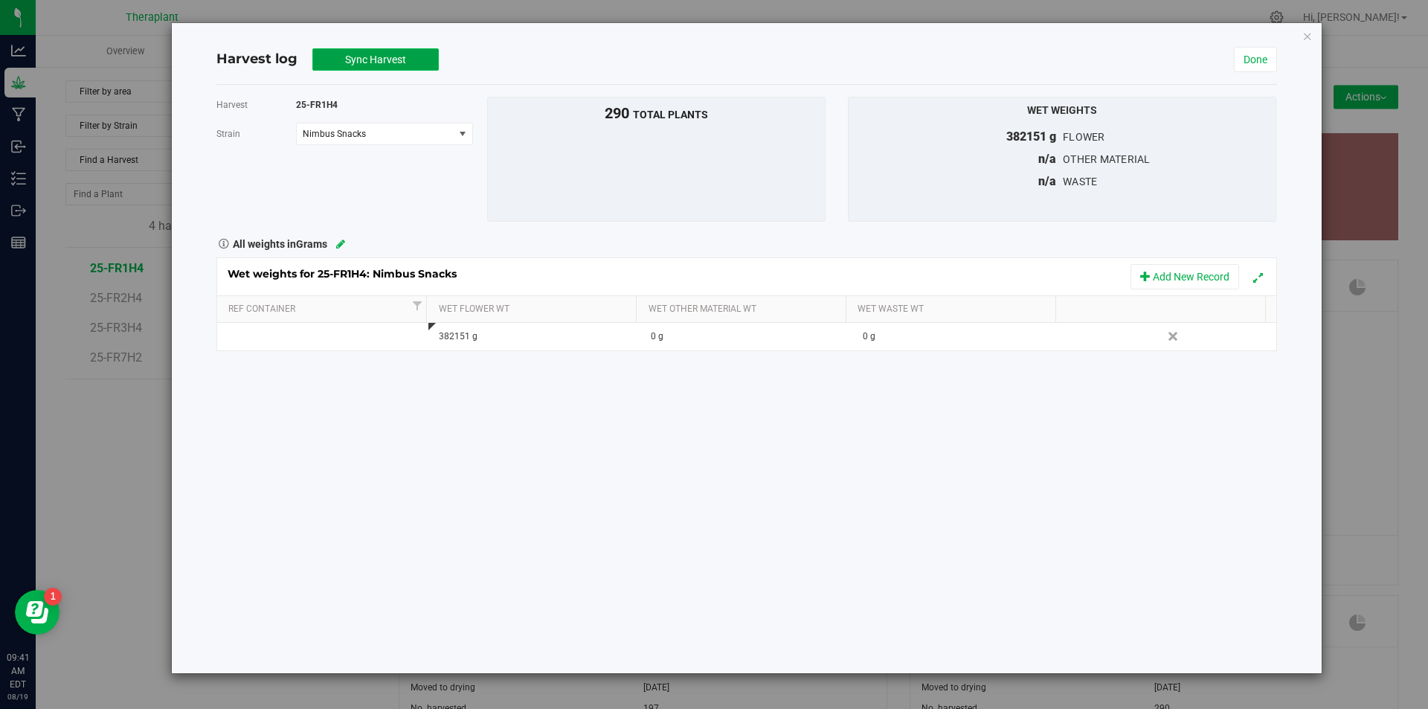
click at [362, 62] on span "Sync Harvest" at bounding box center [375, 60] width 61 height 12
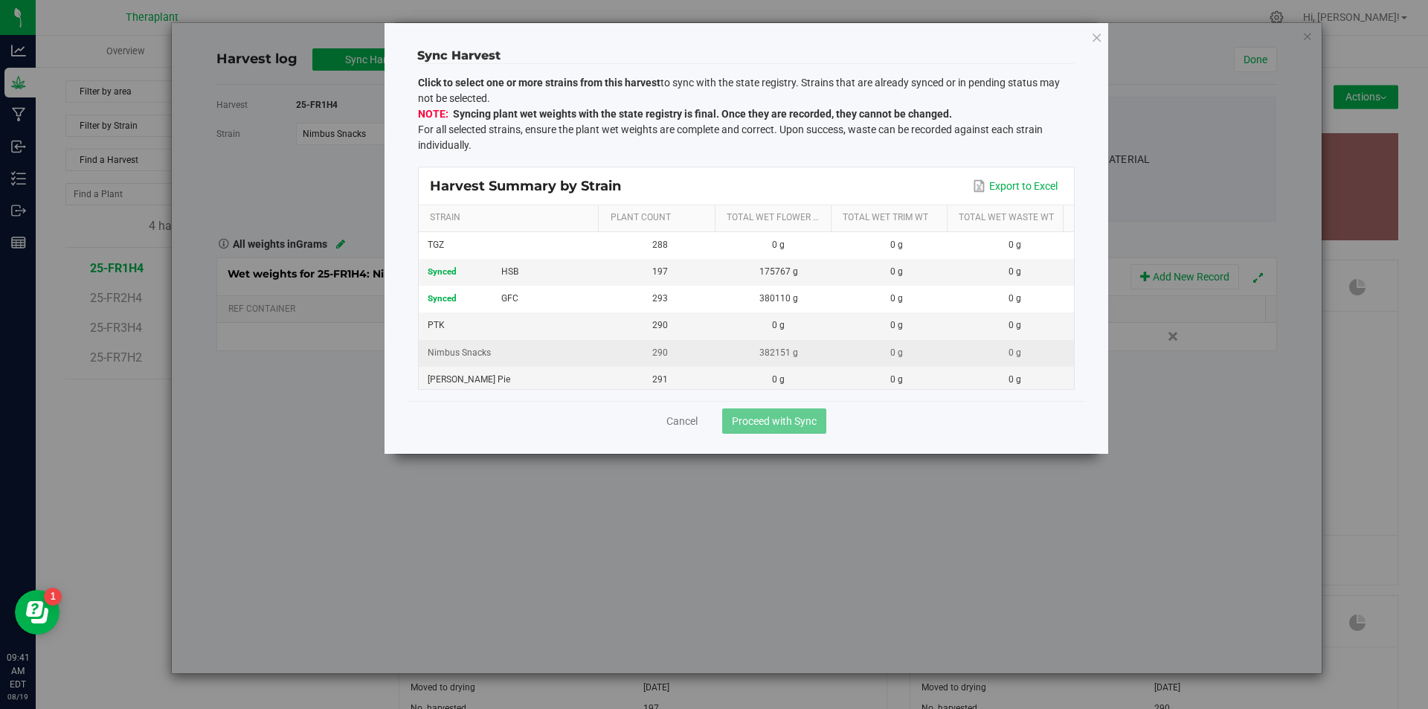
click at [548, 252] on div "Nimbus Snacks" at bounding box center [510, 245] width 165 height 14
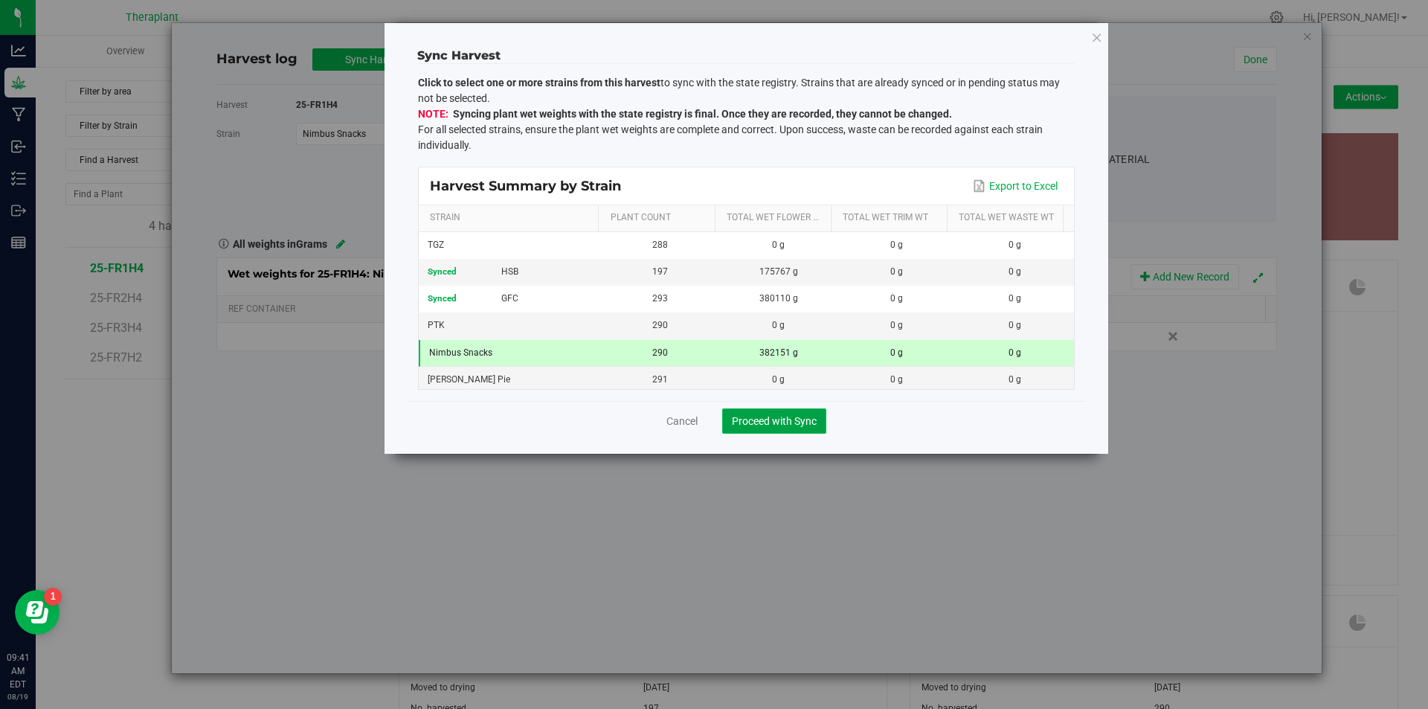
click at [767, 424] on span "Proceed with Sync" at bounding box center [774, 421] width 85 height 12
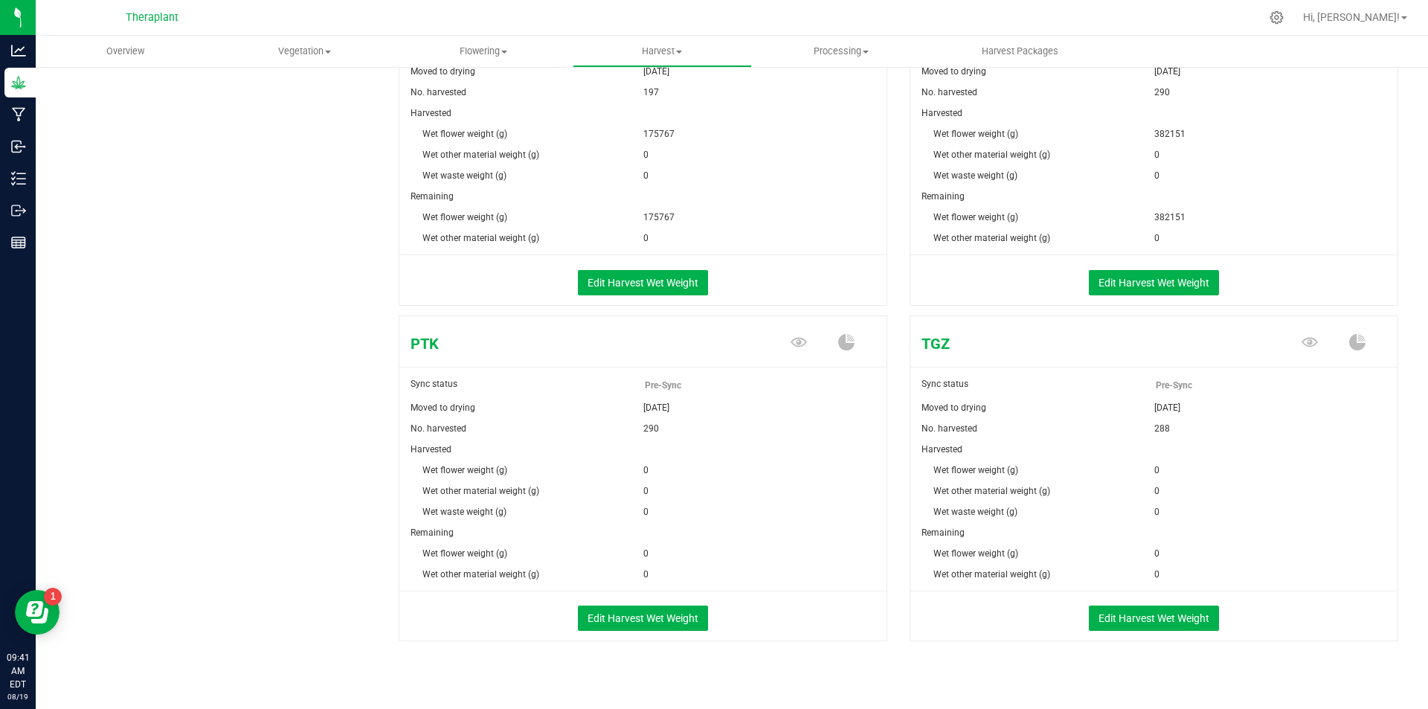
scroll to position [633, 0]
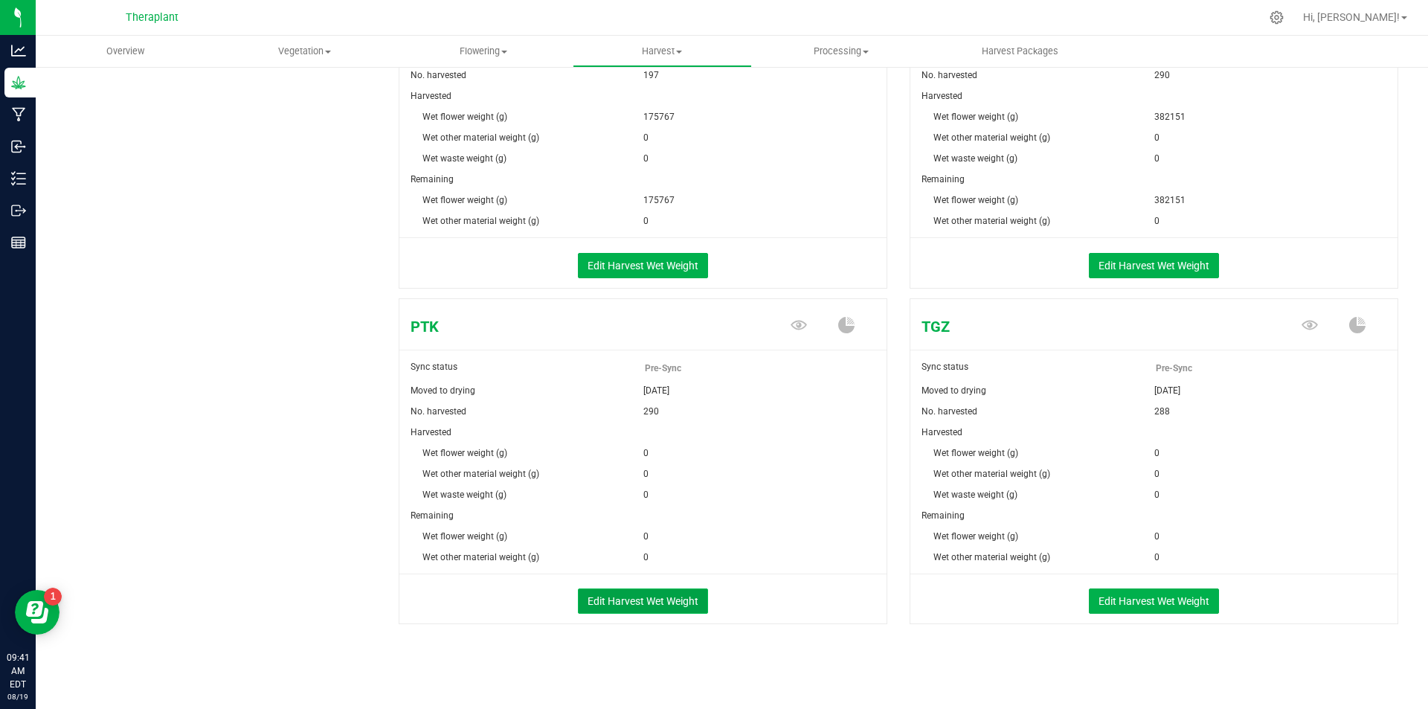
click at [650, 603] on button "Edit Harvest Wet Weight" at bounding box center [643, 600] width 130 height 25
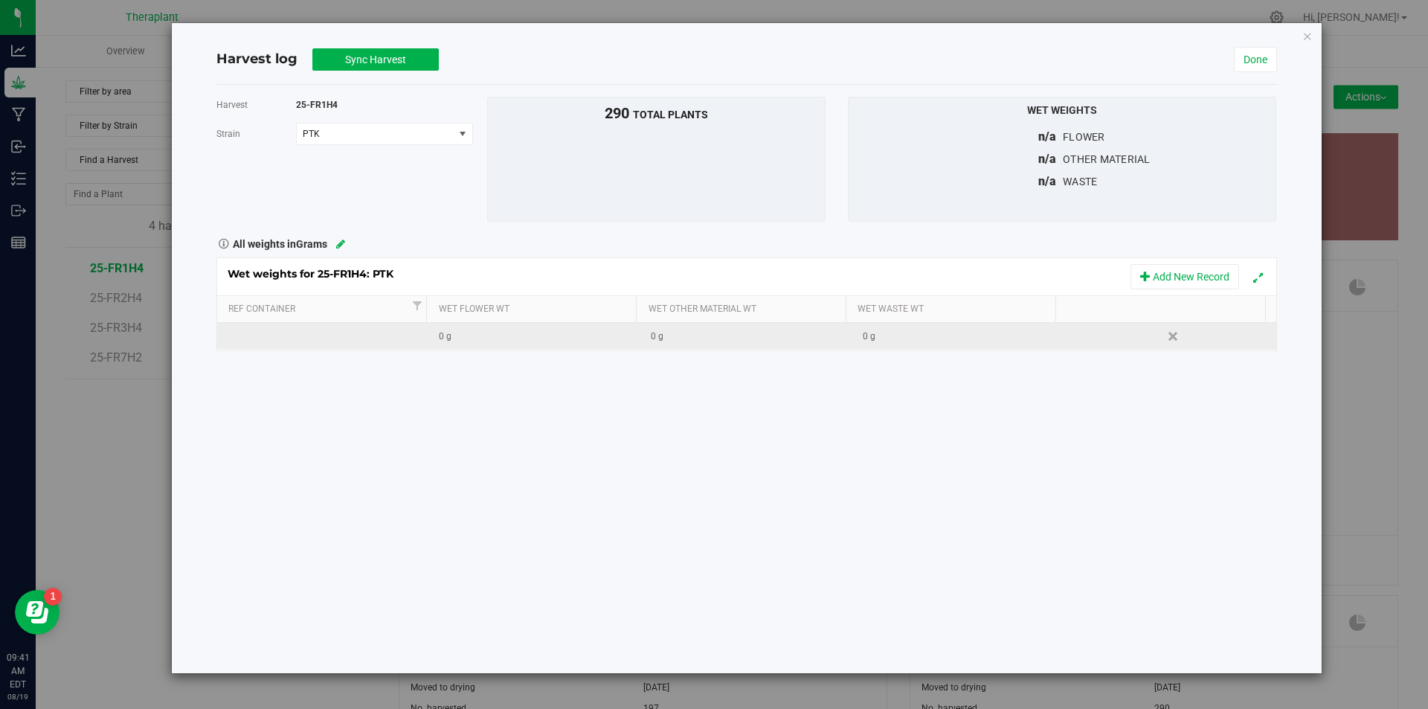
click at [501, 330] on div "0 g" at bounding box center [539, 337] width 200 height 14
type input "331576"
click at [487, 375] on div "Harvest 25-FR1H4 [GEOGRAPHIC_DATA] PTK Select strain [PERSON_NAME] Pie GFC HSB …" at bounding box center [746, 379] width 1061 height 588
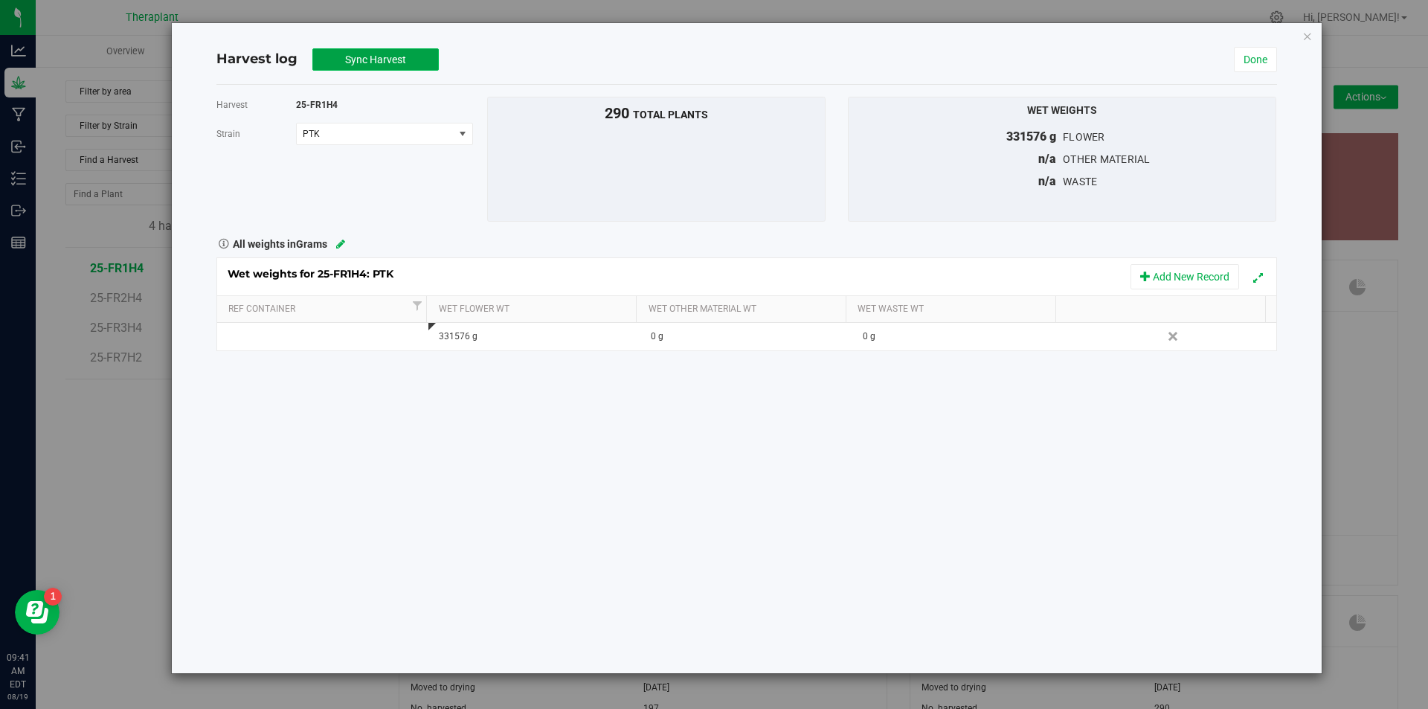
click at [373, 64] on span "Sync Harvest" at bounding box center [375, 60] width 61 height 12
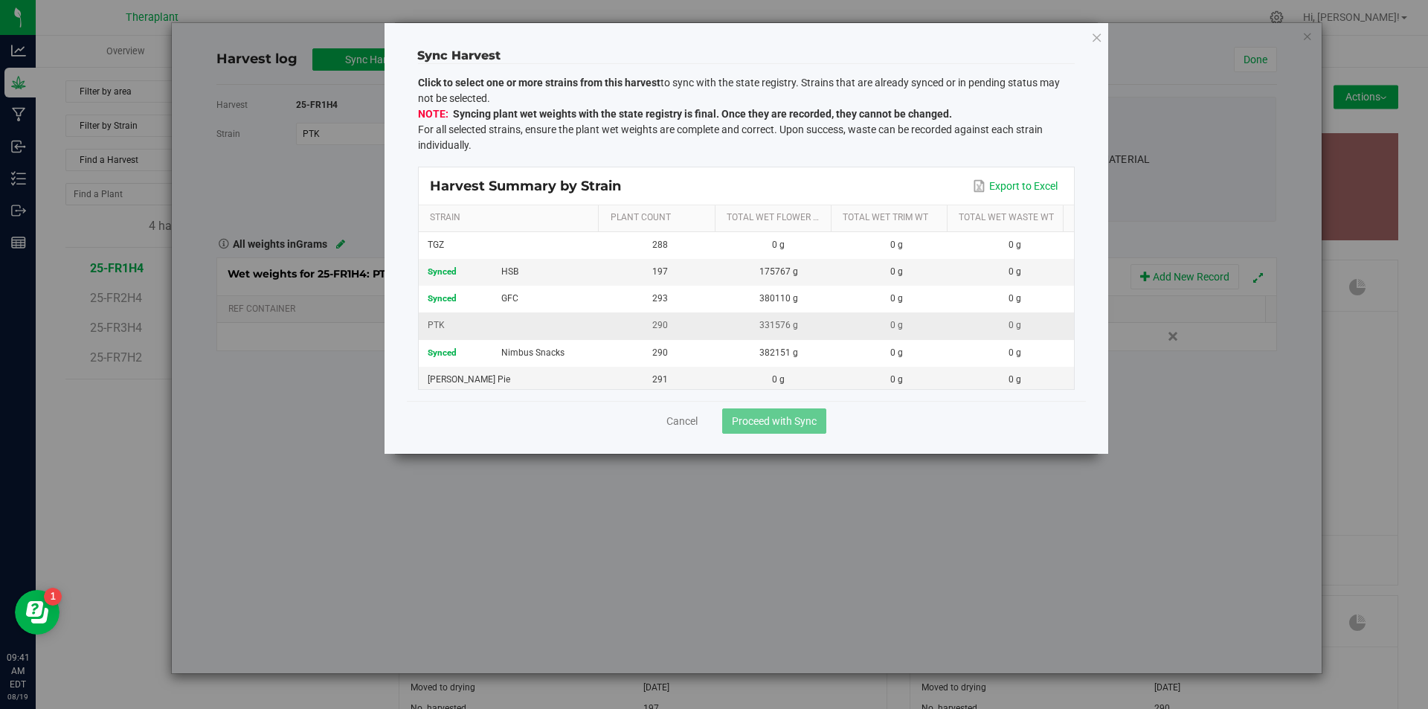
click at [516, 330] on div "PTK" at bounding box center [510, 325] width 165 height 14
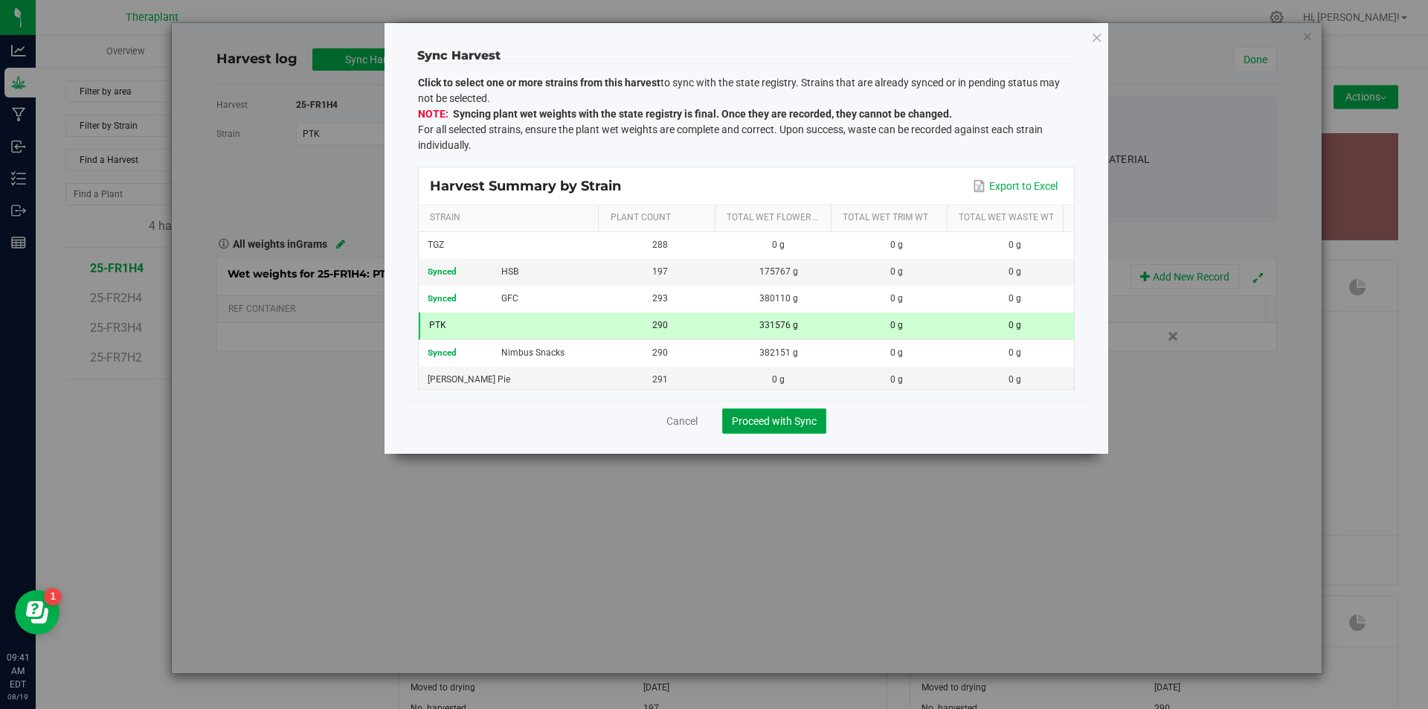
click at [769, 429] on button "Proceed with Sync" at bounding box center [774, 420] width 104 height 25
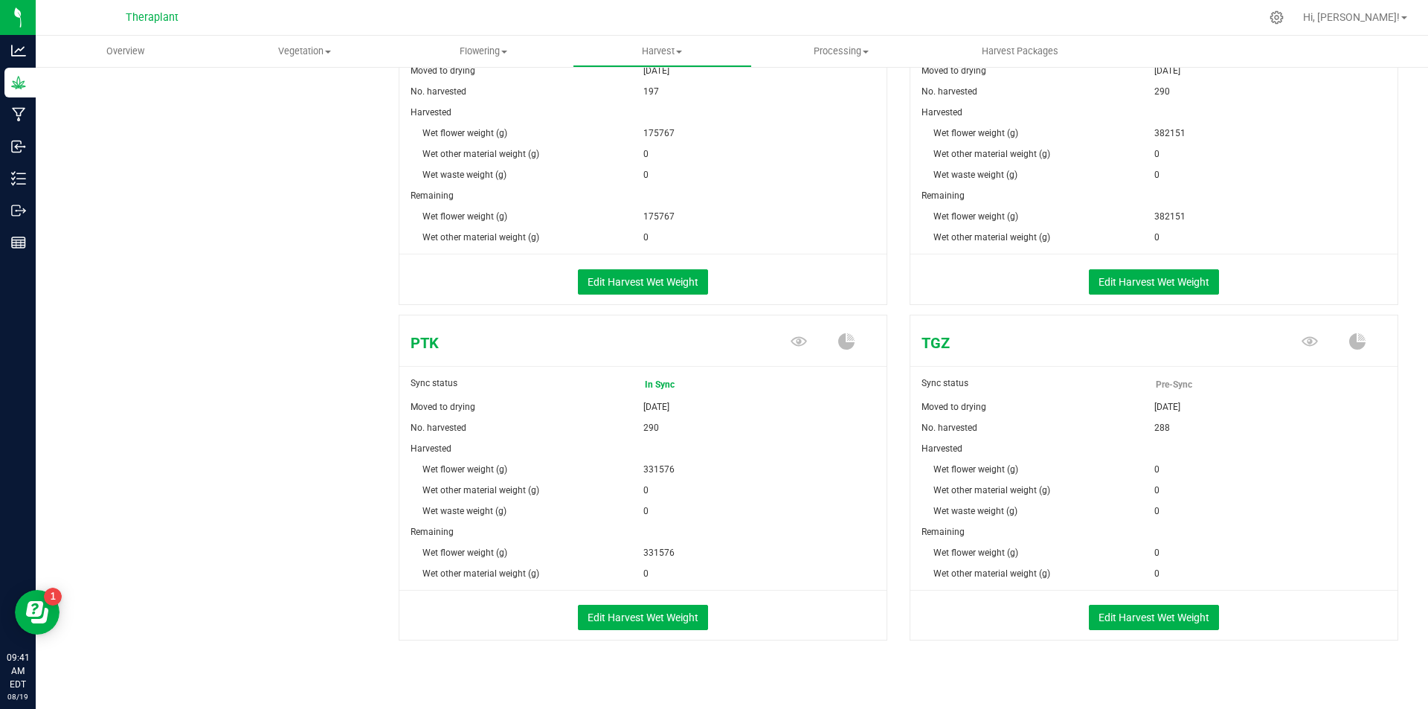
scroll to position [633, 0]
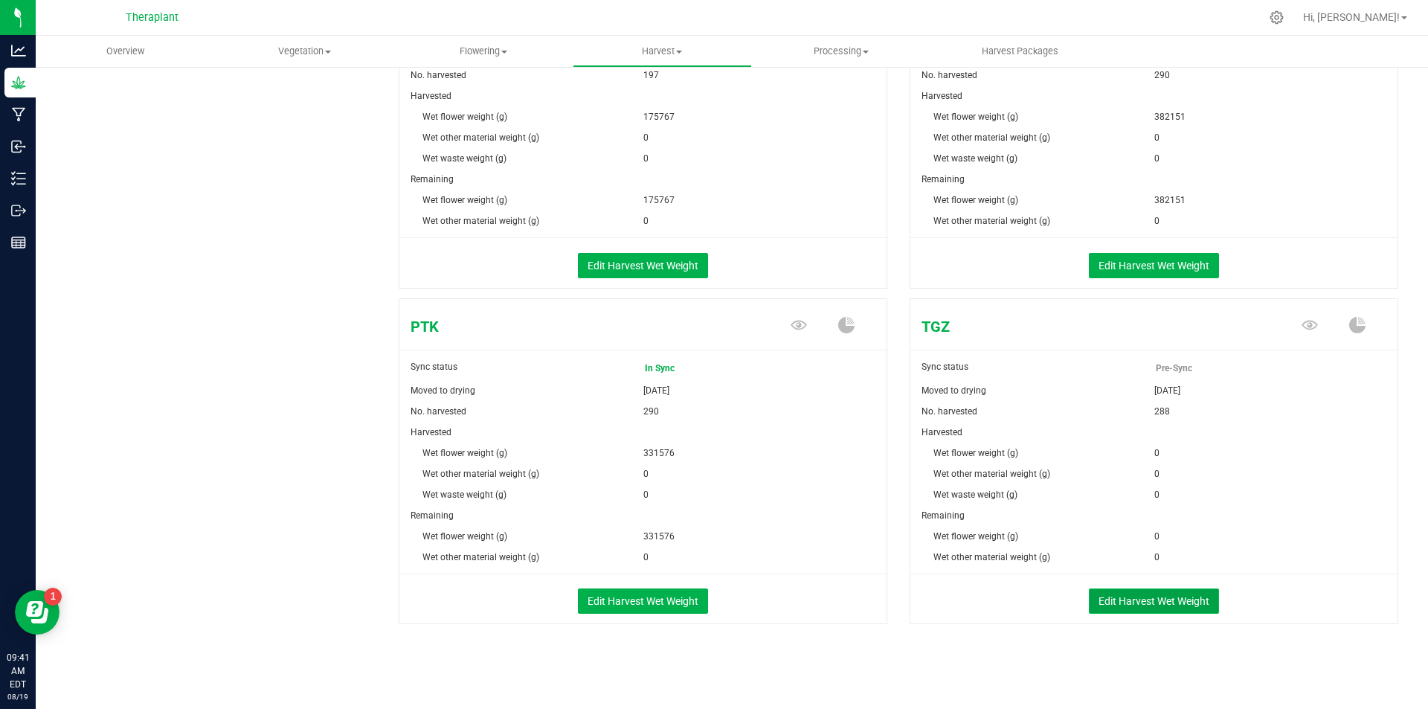
click at [1152, 604] on button "Edit Harvest Wet Weight" at bounding box center [1154, 600] width 130 height 25
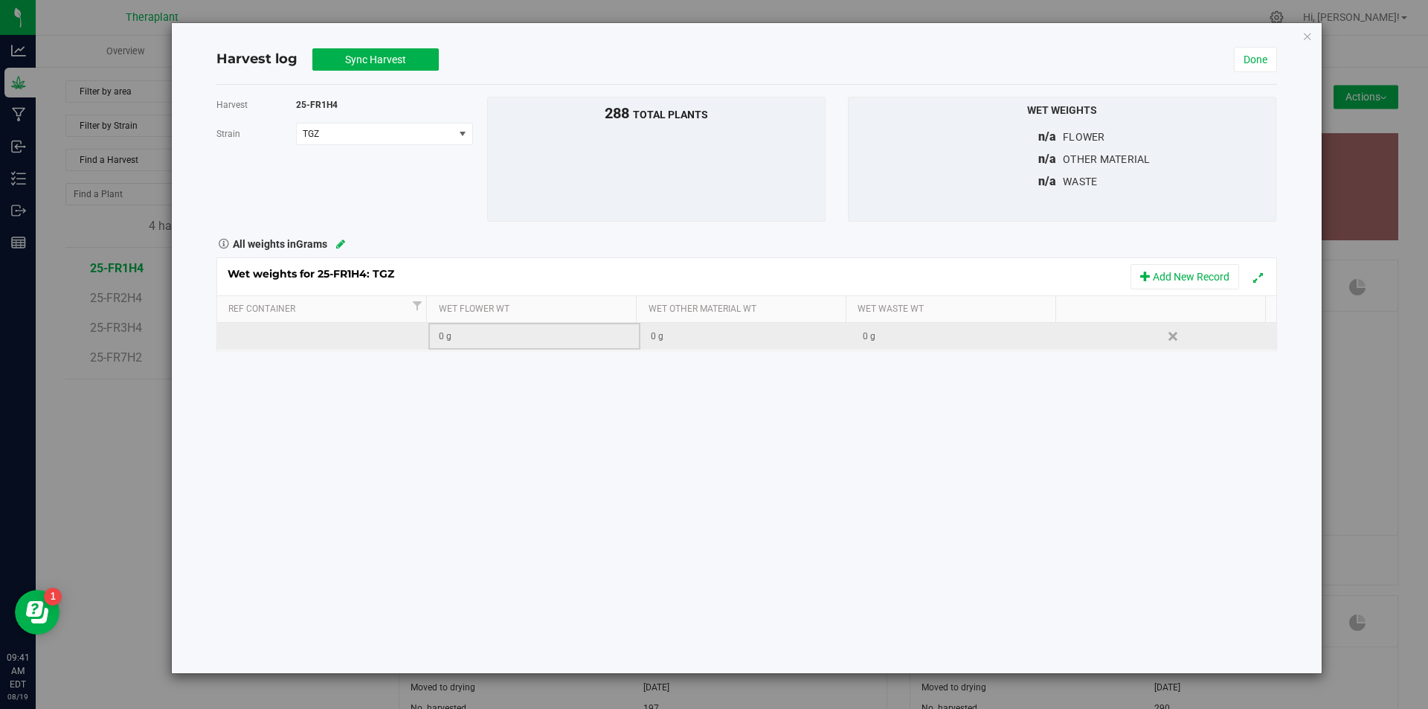
click at [491, 336] on div "0 g" at bounding box center [539, 337] width 200 height 14
type input "415491"
click at [452, 379] on div "Harvest 25-FR1H4 [GEOGRAPHIC_DATA] TGZ Select strain [PERSON_NAME] Pie GFC HSB …" at bounding box center [746, 379] width 1061 height 588
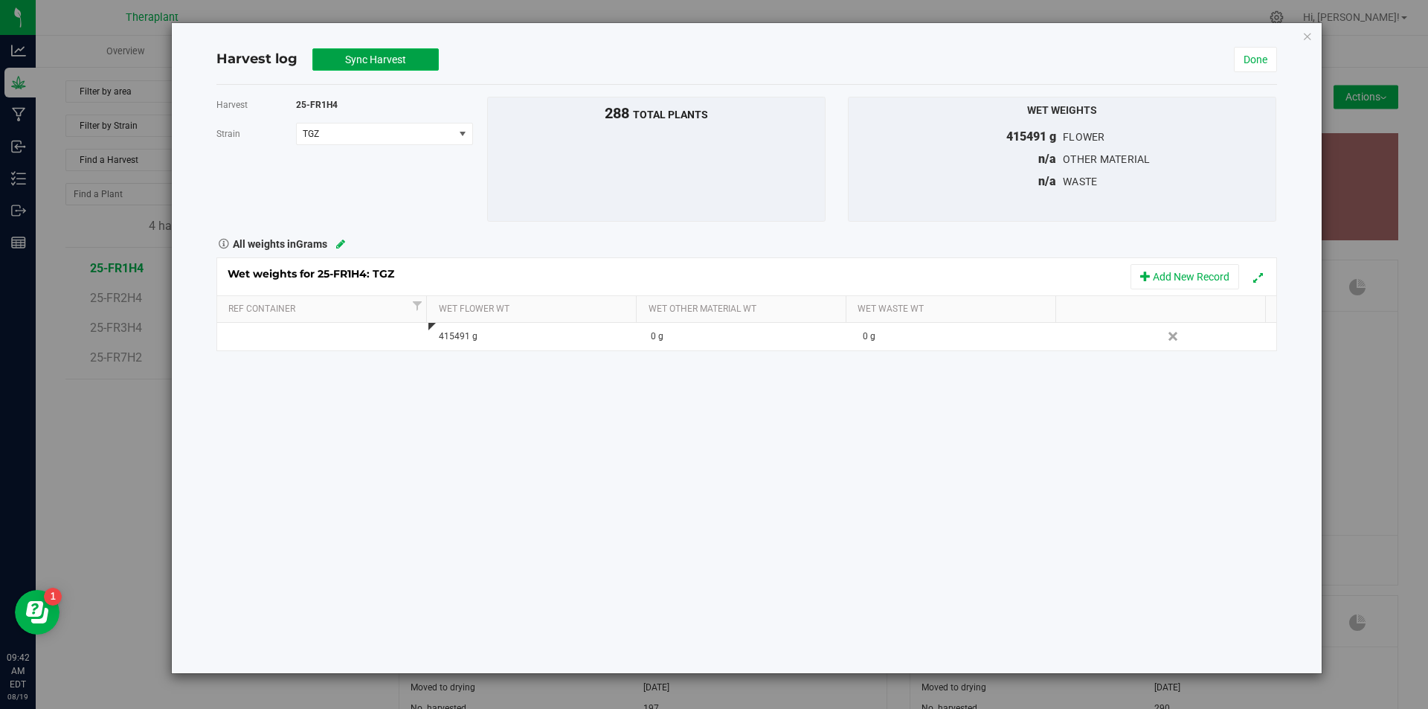
click at [372, 64] on span "Sync Harvest" at bounding box center [375, 60] width 61 height 12
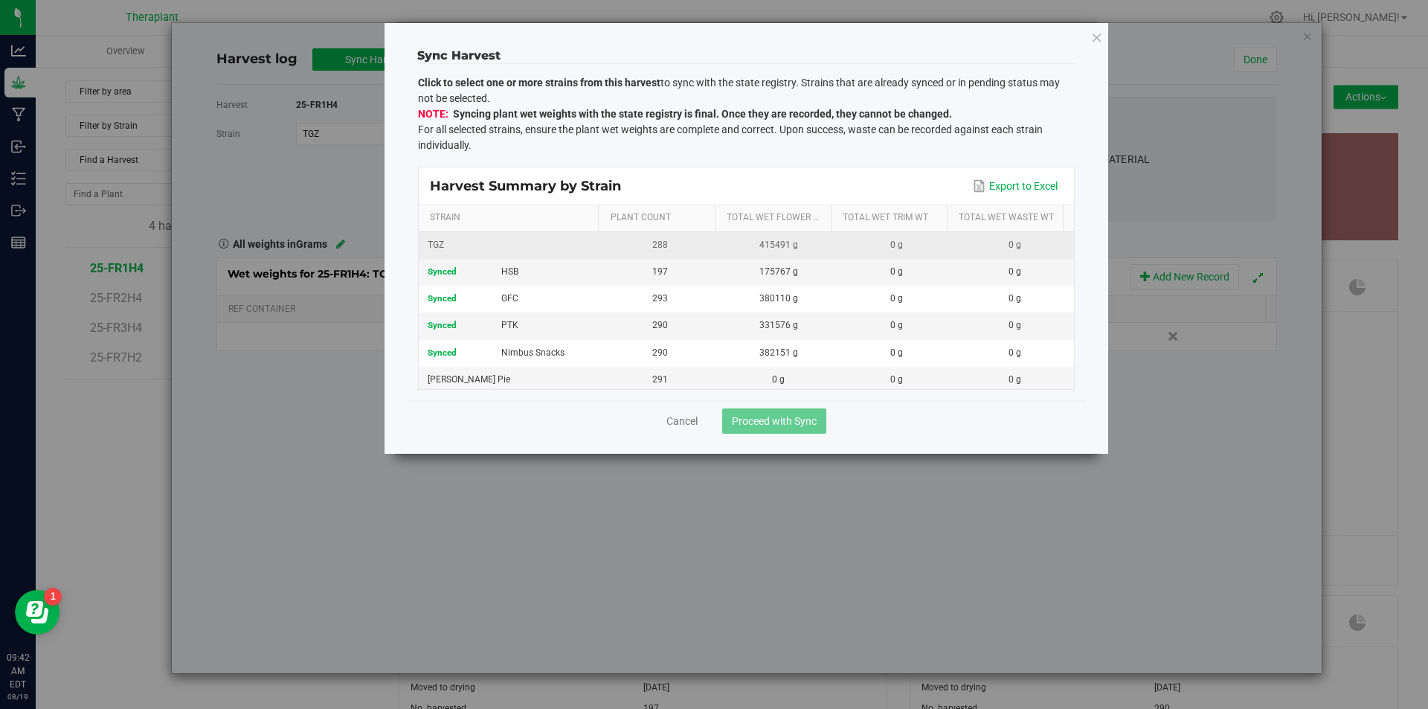
click at [516, 252] on div "TGZ" at bounding box center [510, 245] width 165 height 14
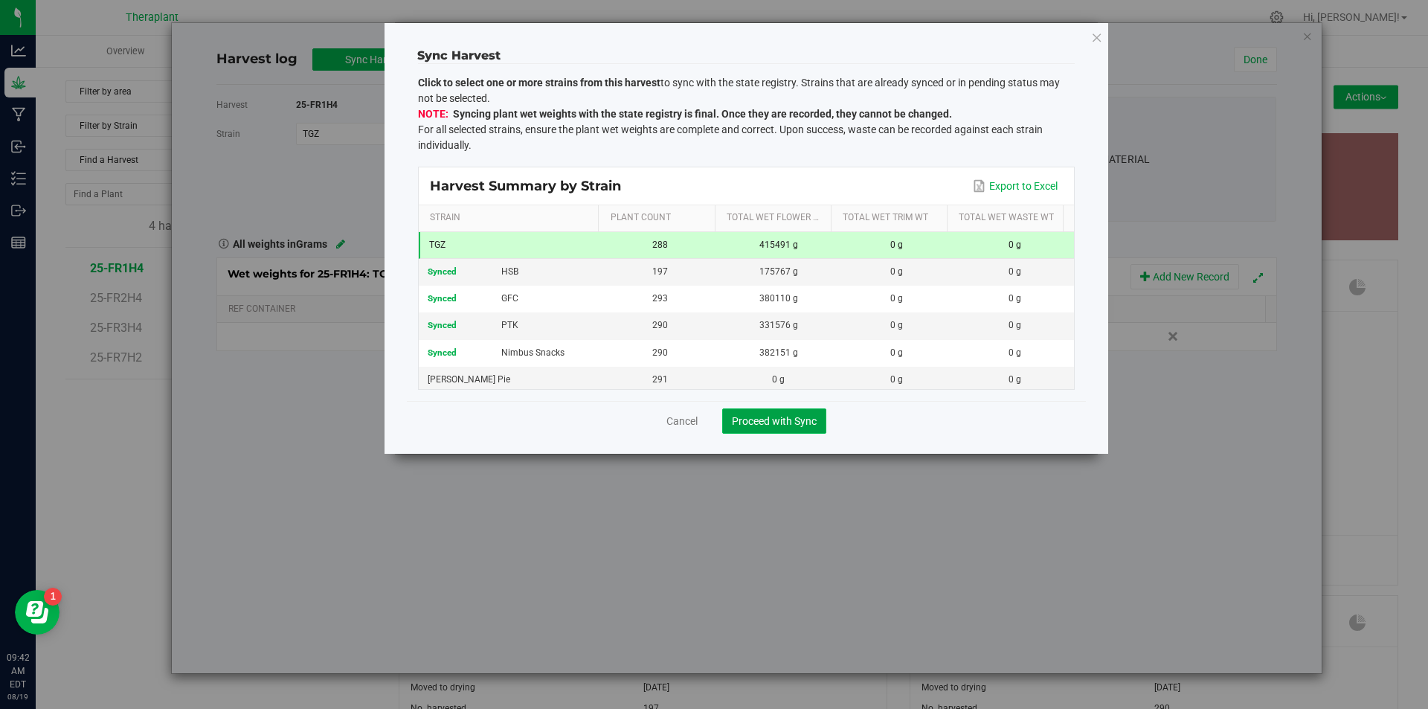
click at [773, 421] on span "Proceed with Sync" at bounding box center [774, 421] width 85 height 12
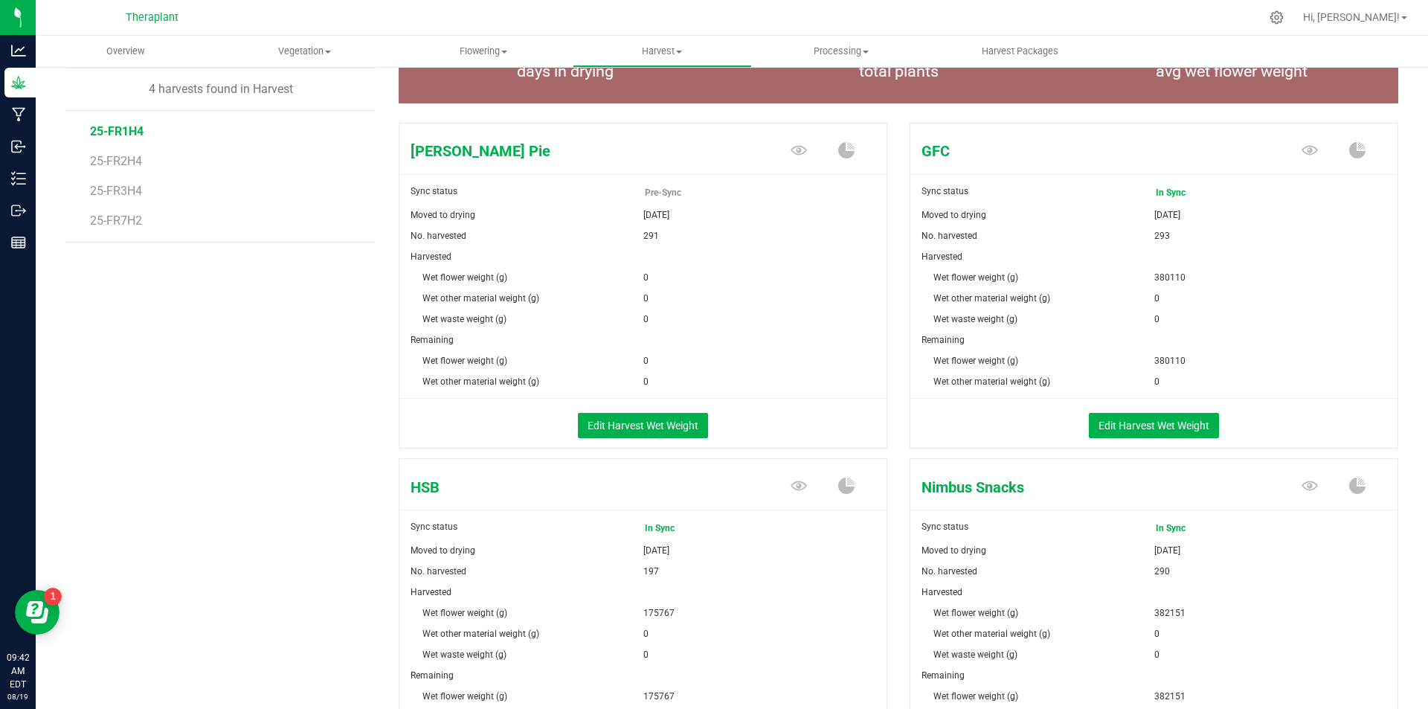
scroll to position [149, 0]
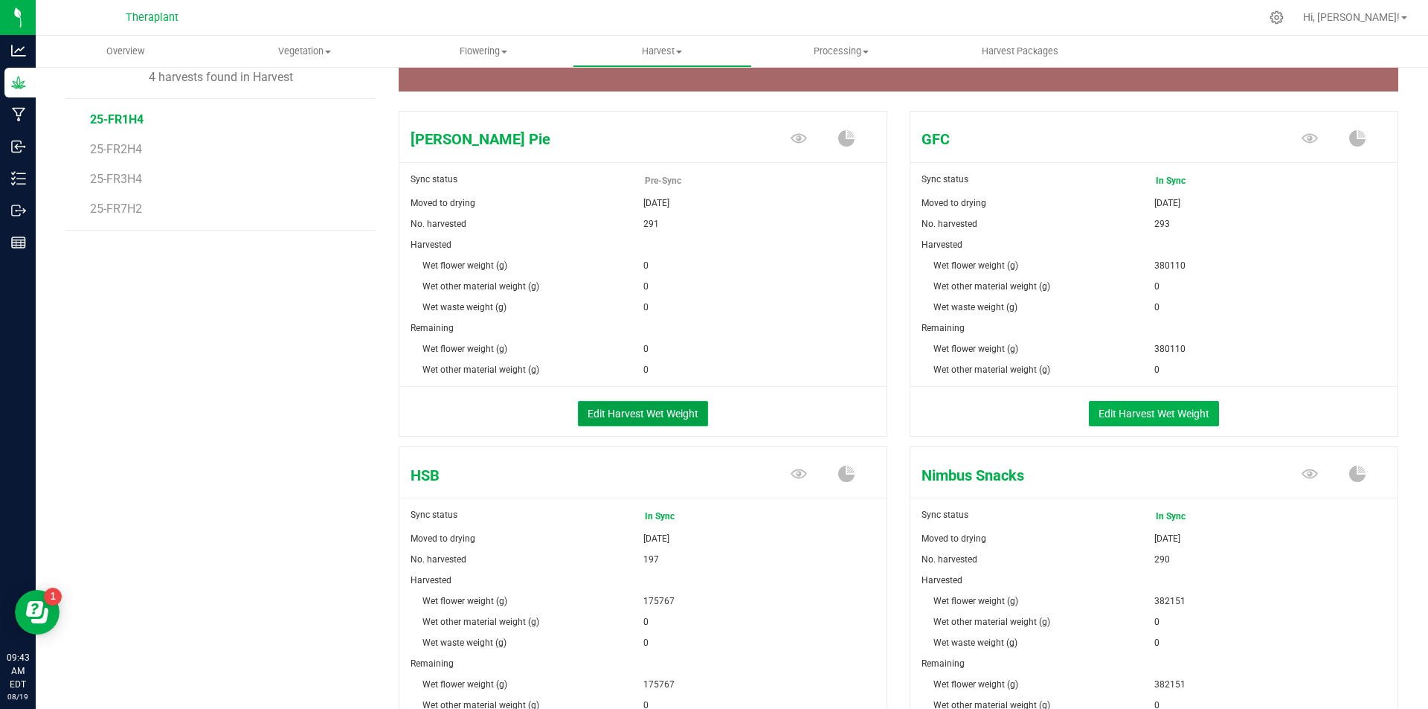
click at [647, 415] on button "Edit Harvest Wet Weight" at bounding box center [643, 413] width 130 height 25
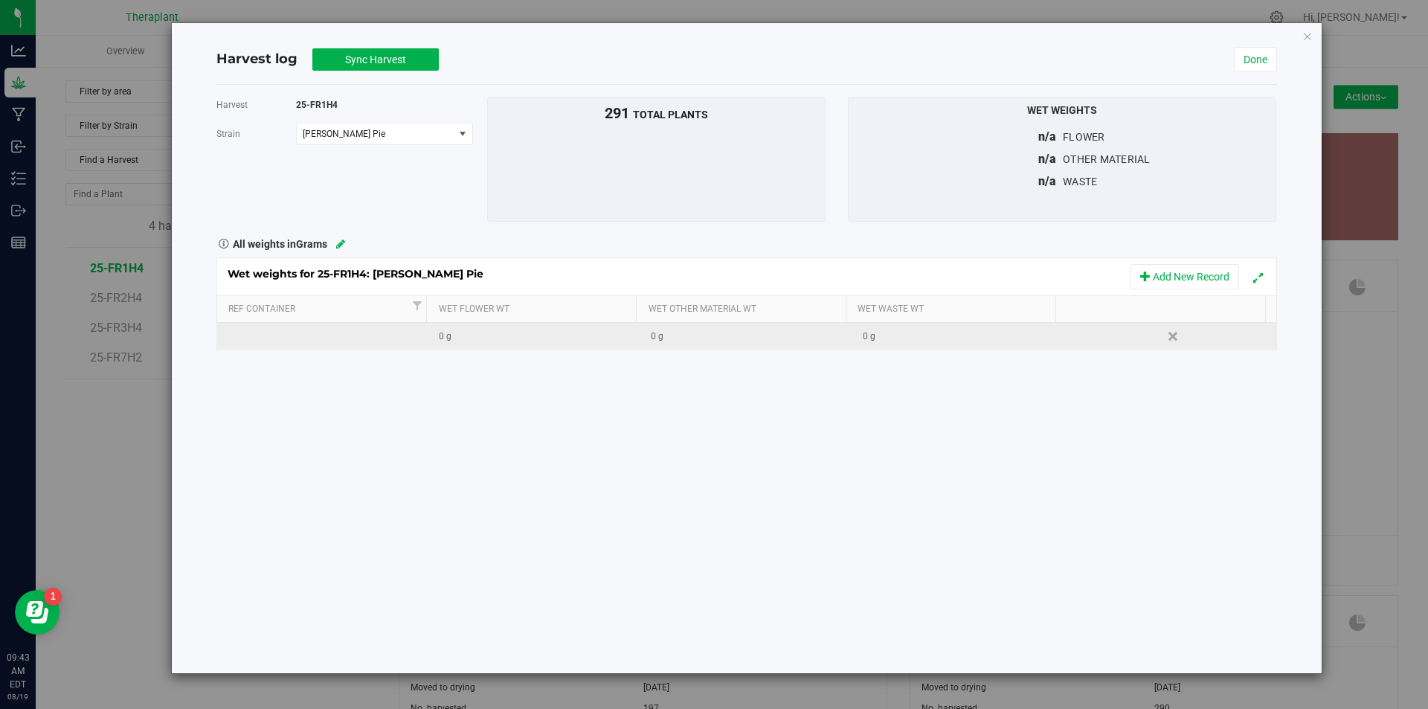
click at [529, 339] on div "0 g" at bounding box center [539, 337] width 200 height 14
type input "298463"
click at [362, 62] on span "Sync Harvest" at bounding box center [375, 60] width 61 height 12
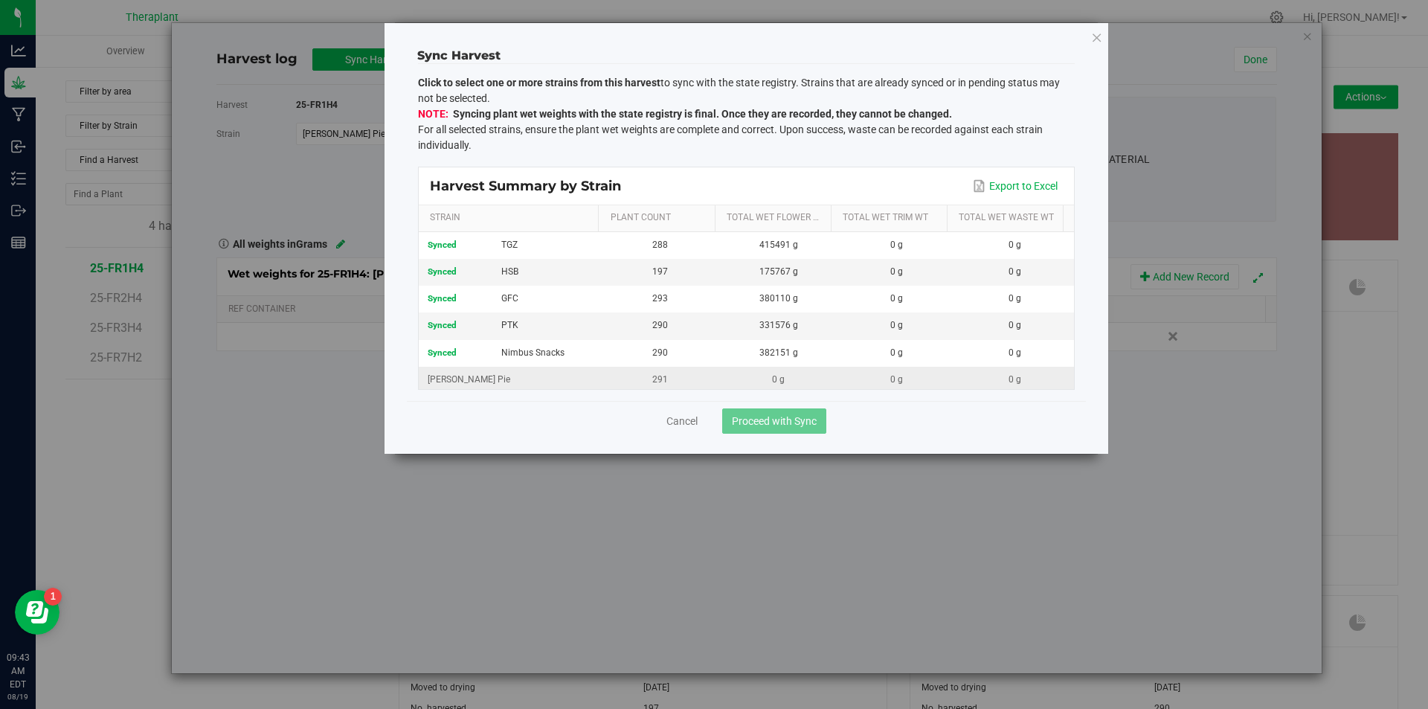
click at [503, 379] on div "[PERSON_NAME] Pie" at bounding box center [510, 380] width 165 height 14
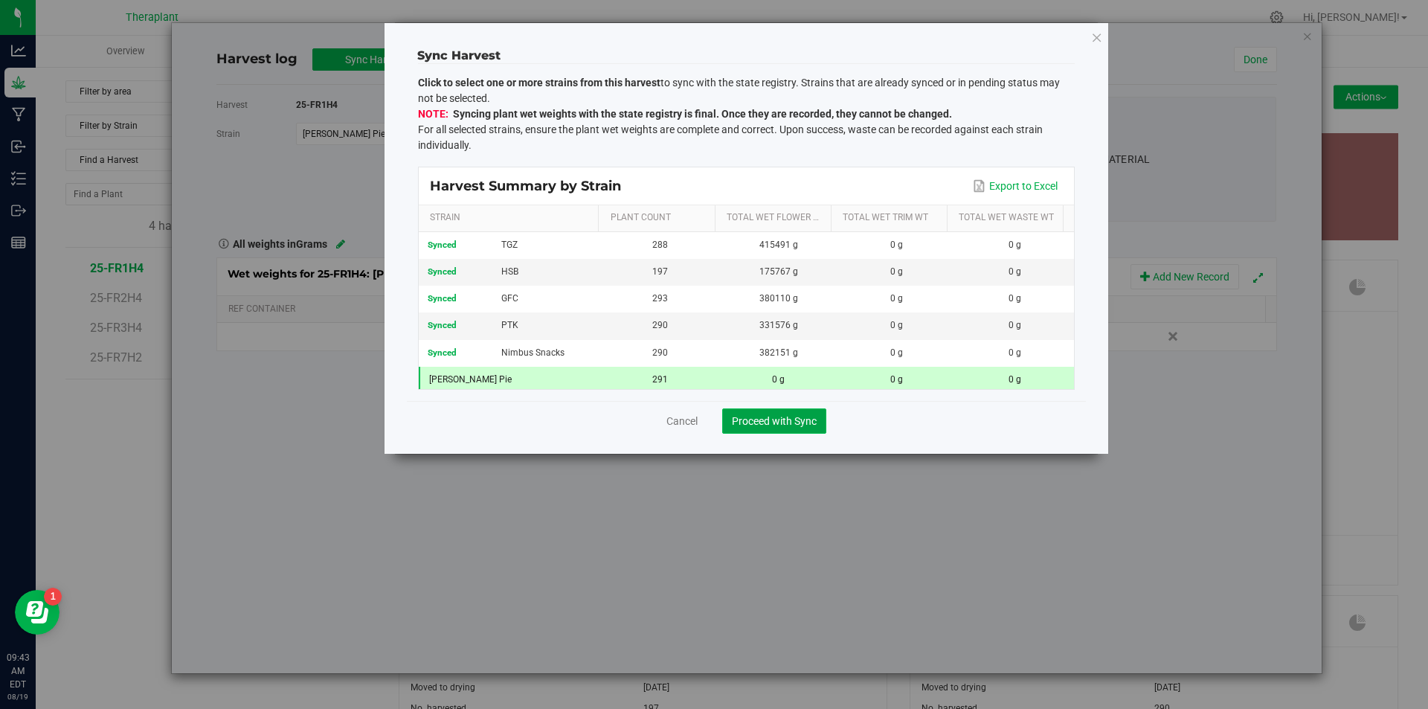
click at [745, 420] on span "Proceed with Sync" at bounding box center [774, 421] width 85 height 12
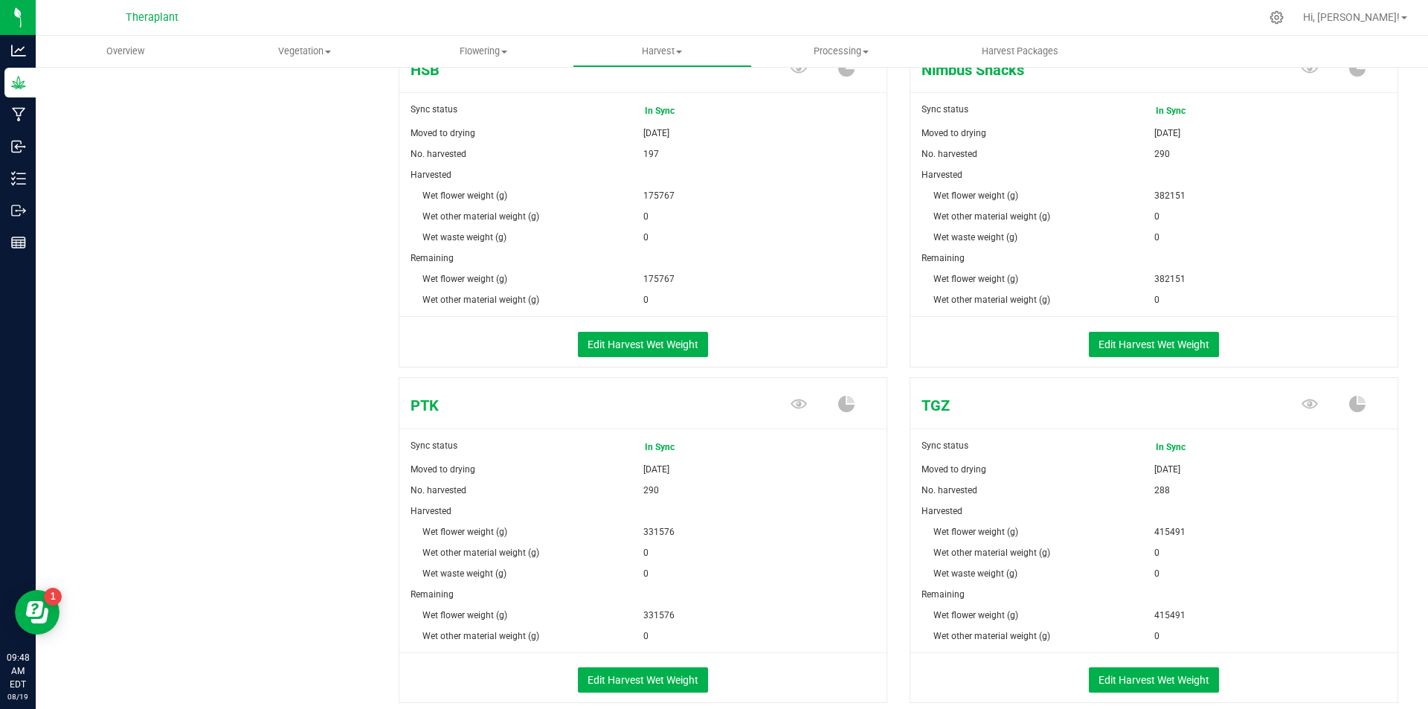
scroll to position [410, 0]
